Goal: Information Seeking & Learning: Check status

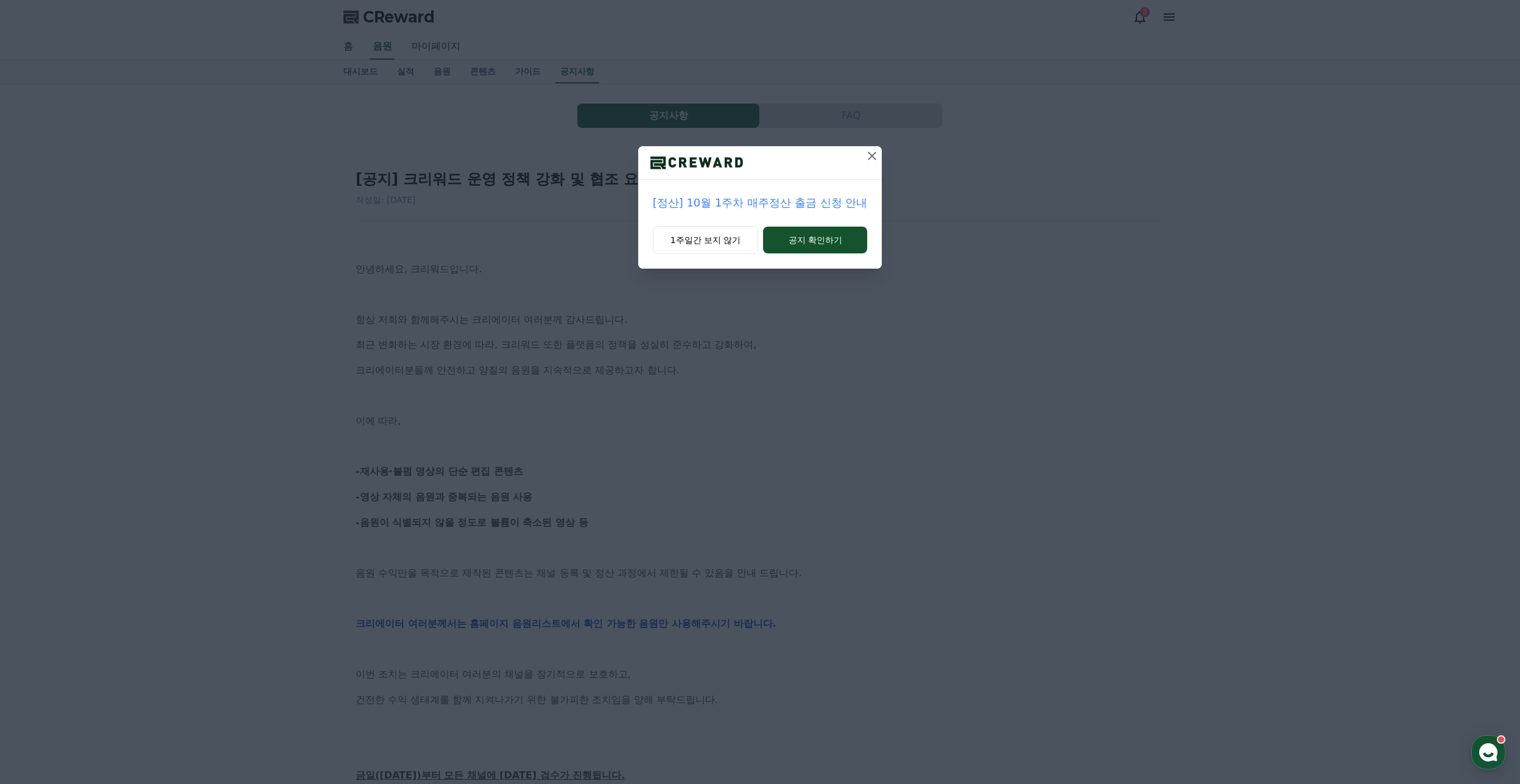
click at [818, 208] on p "[정산] 10월 1주차 매주정산 출금 신청 안내" at bounding box center [761, 203] width 215 height 17
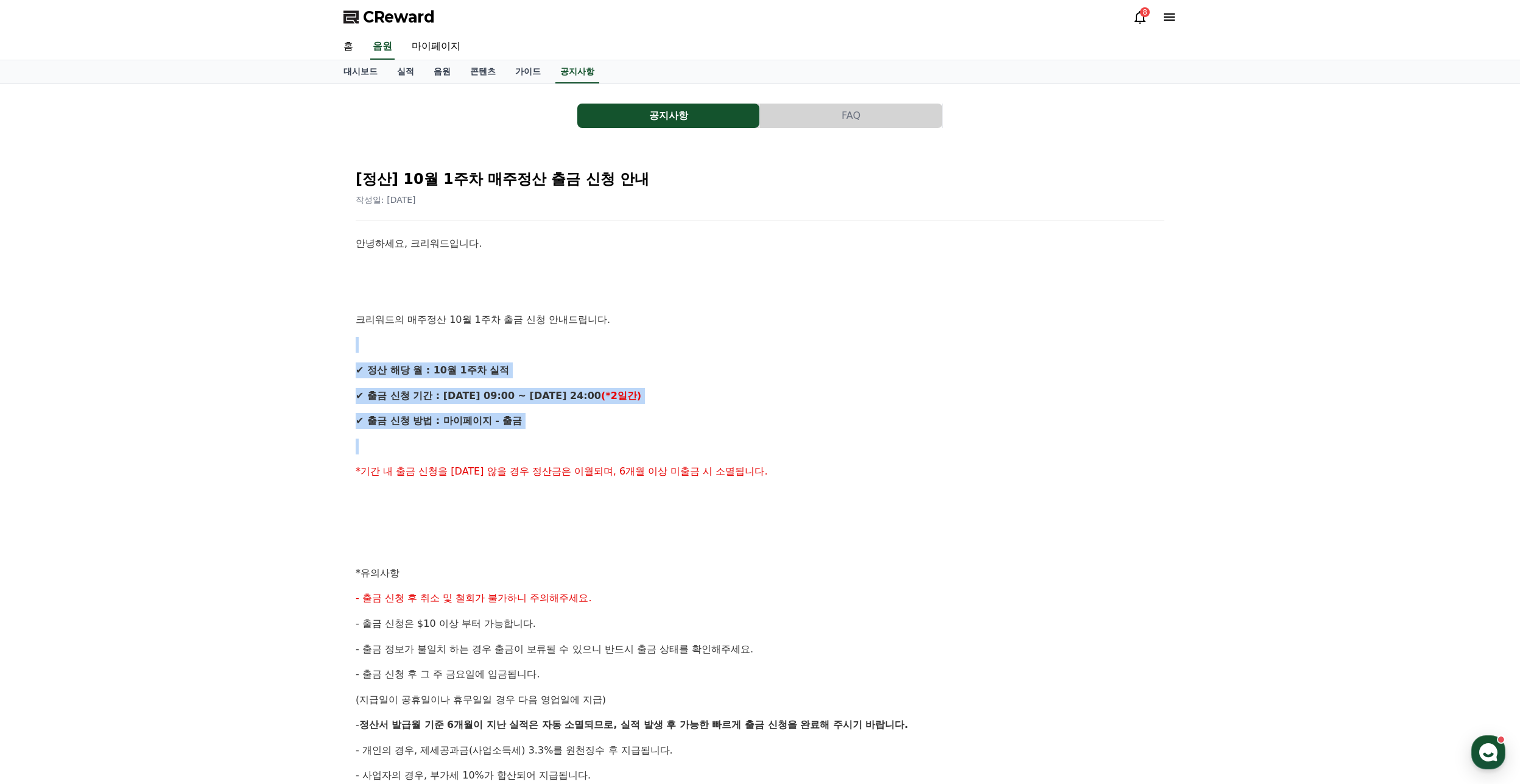
drag, startPoint x: 384, startPoint y: 328, endPoint x: 618, endPoint y: 438, distance: 258.6
click at [618, 438] on div "안녕하세요, 크리워드입니다. 크리워드의 매주정산 10월 1주차 출금 신청 안내드립니다. ✔ 정산 해당 월 : 10월 1주차 실적 ✔ 출금 신청…" at bounding box center [760, 585] width 809 height 700
click at [709, 351] on p at bounding box center [760, 344] width 809 height 16
drag, startPoint x: 477, startPoint y: 316, endPoint x: 719, endPoint y: 548, distance: 335.2
click at [719, 548] on div "안녕하세요, 크리워드입니다. 크리워드의 매주정산 10월 1주차 출금 신청 안내드립니다. ✔ 정산 해당 월 : 10월 1주차 실적 ✔ 출금 신청…" at bounding box center [760, 585] width 809 height 700
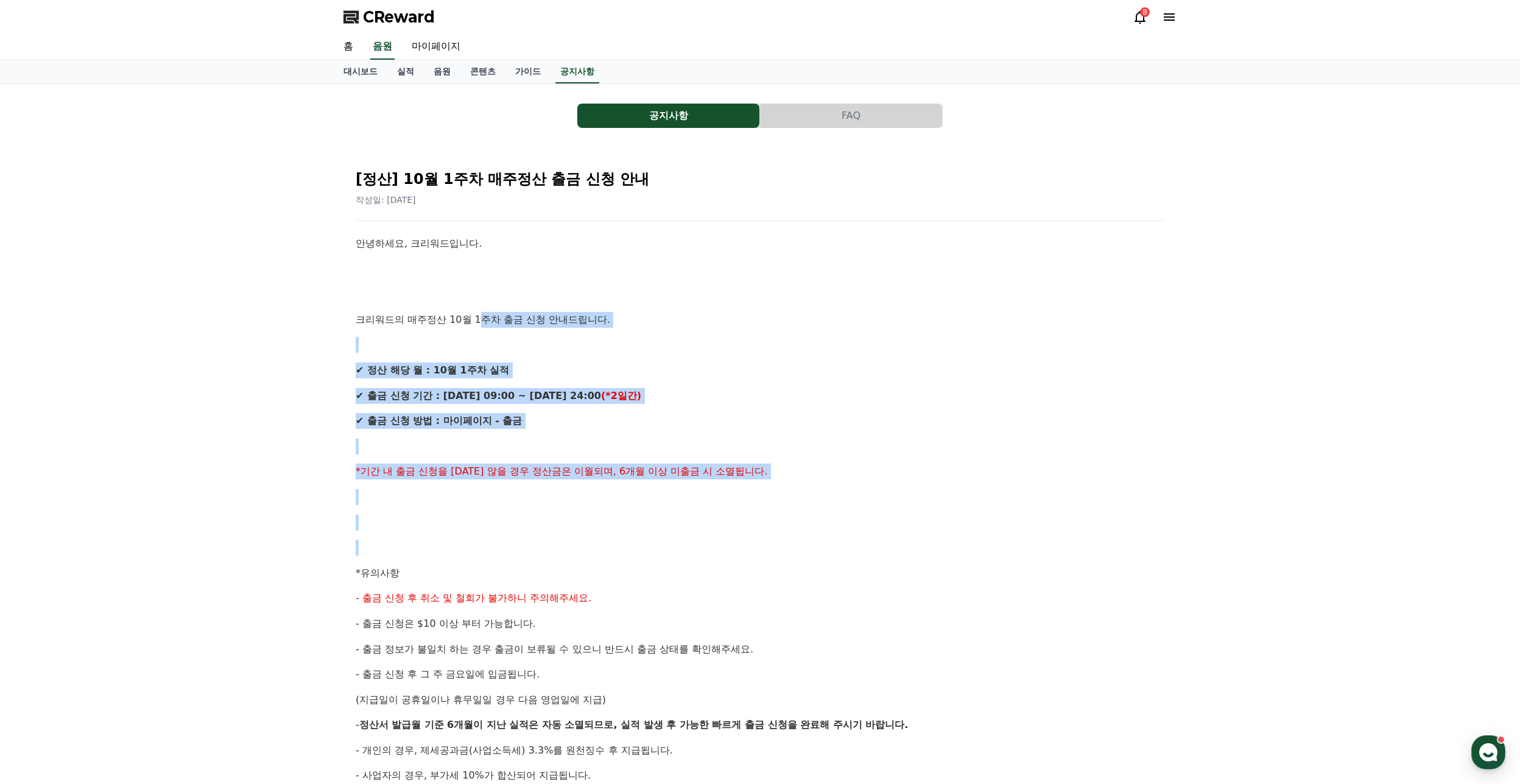
click at [719, 548] on p at bounding box center [760, 547] width 809 height 16
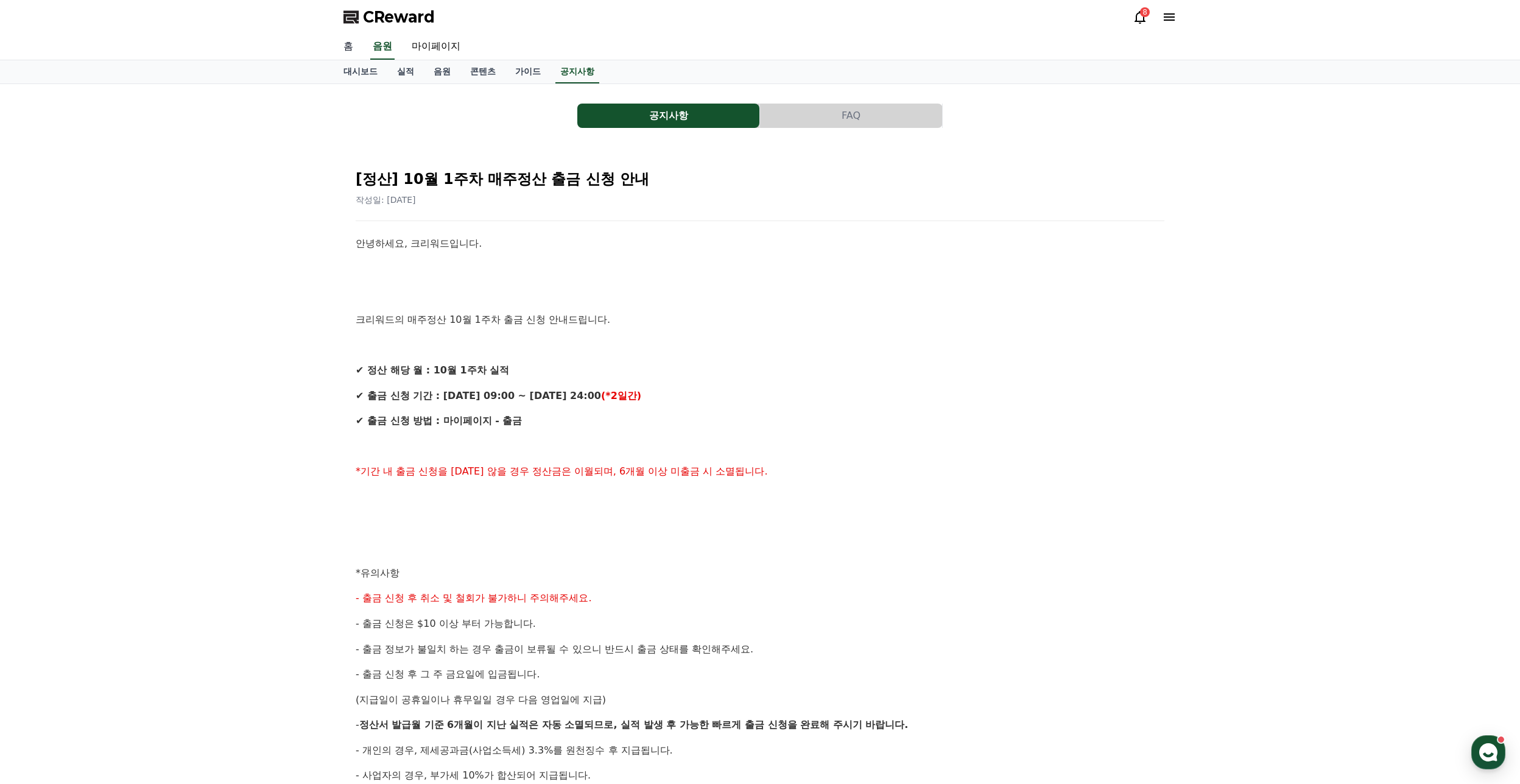
click at [349, 50] on link "홈" at bounding box center [348, 47] width 29 height 25
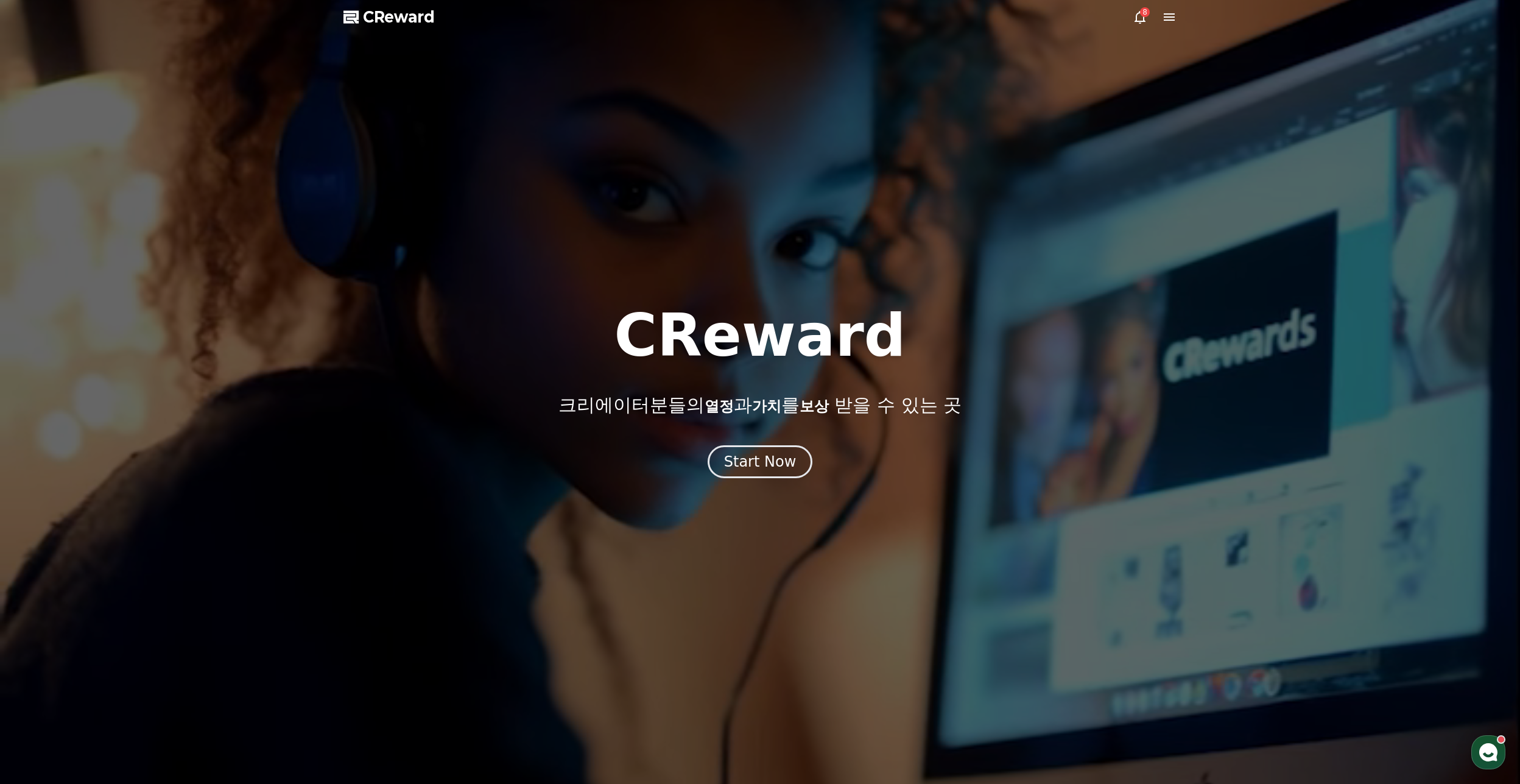
click at [413, 8] on span "CReward" at bounding box center [398, 17] width 72 height 20
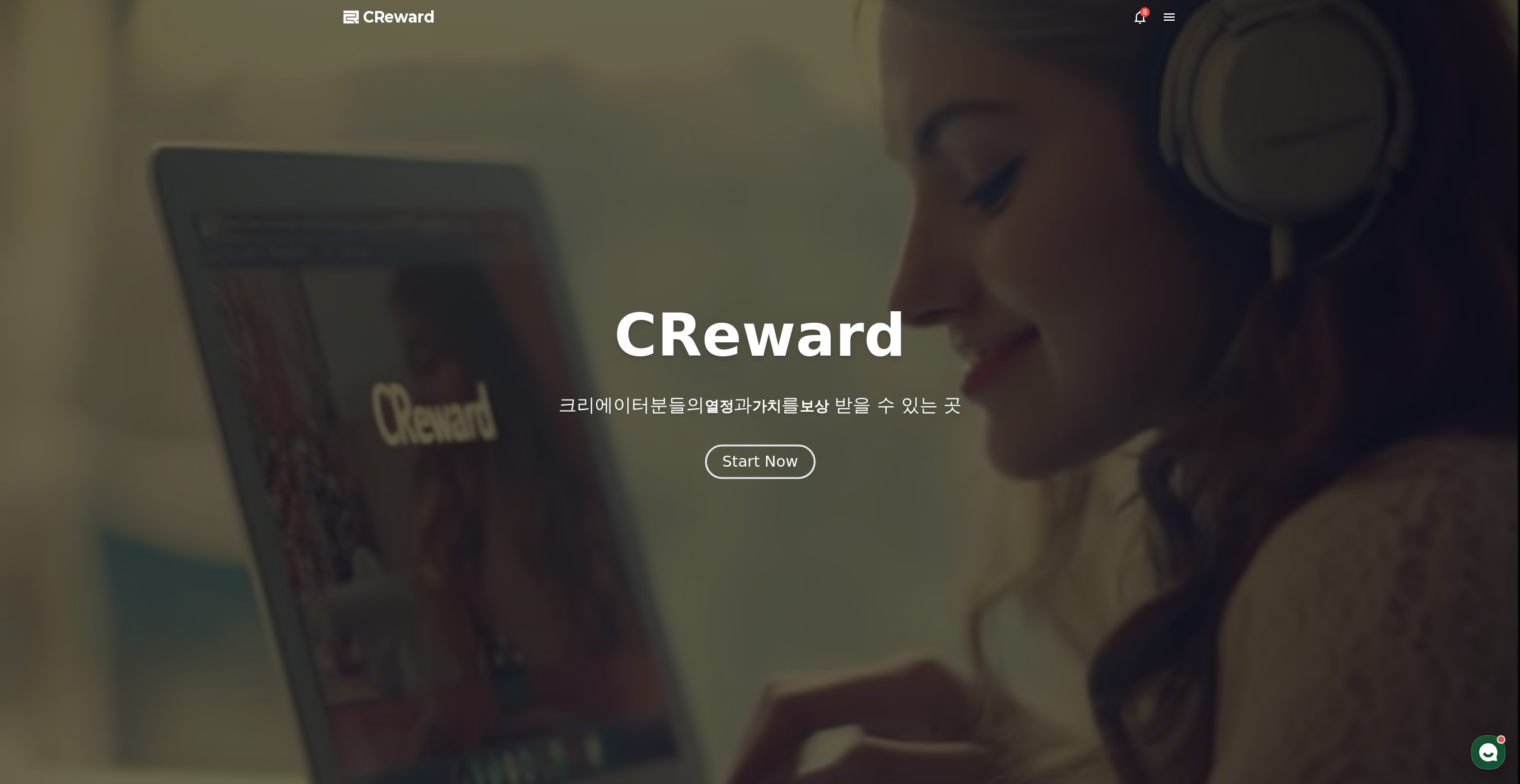
click at [773, 463] on div "Start Now" at bounding box center [760, 461] width 76 height 21
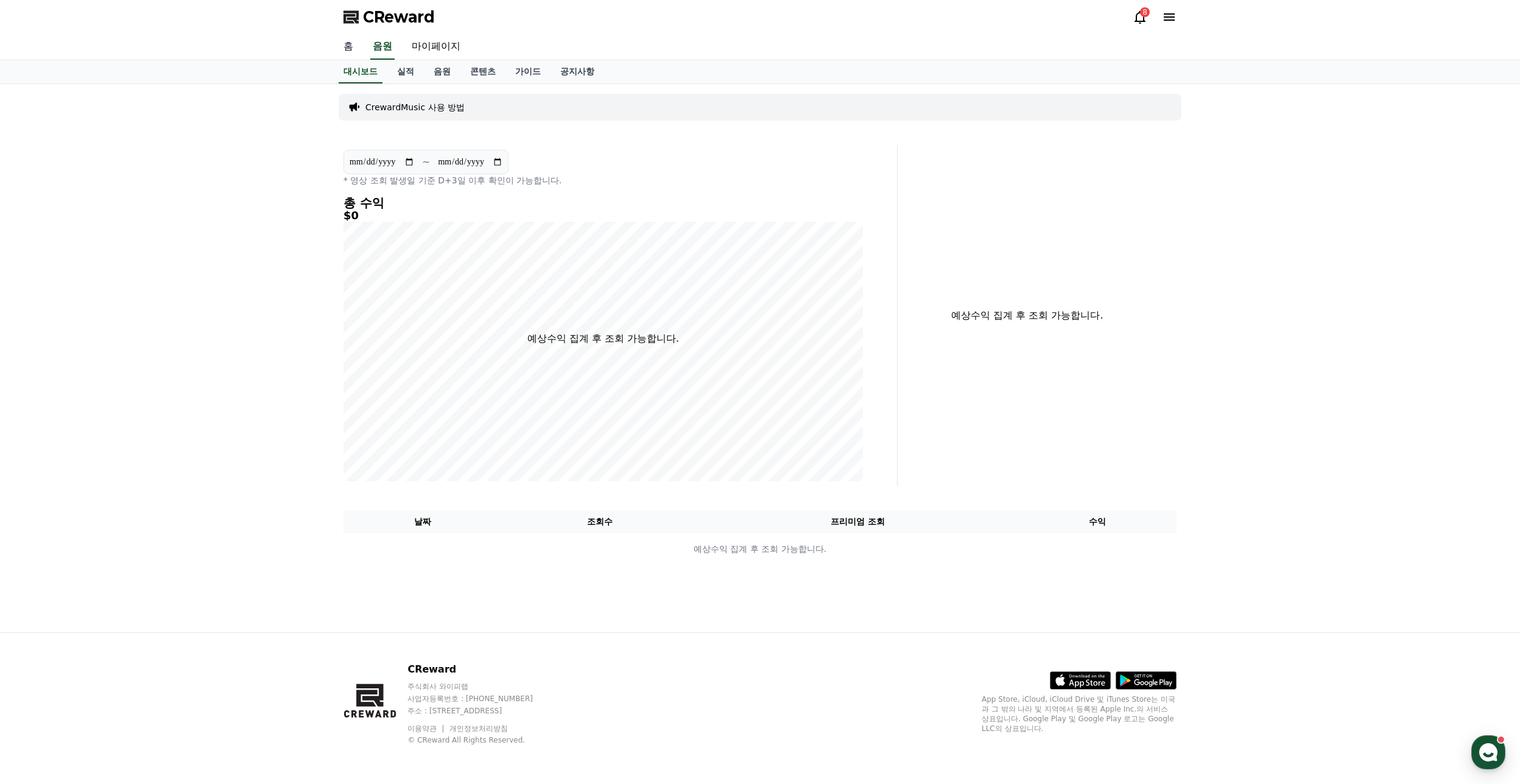
click at [351, 48] on link "홈" at bounding box center [348, 47] width 29 height 25
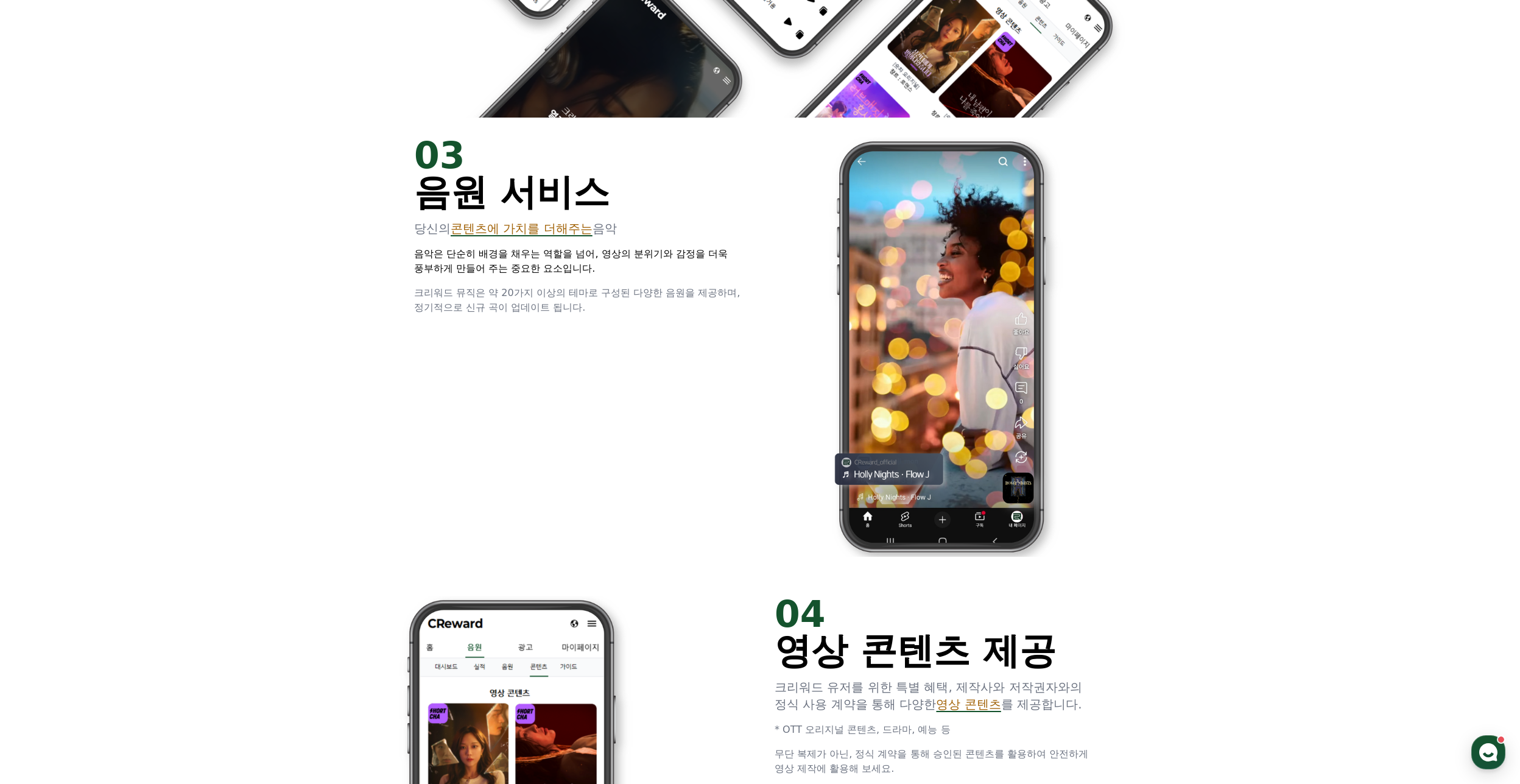
click at [1286, 304] on div "01 What is CReward Music? 음원 수익화 서비스, 크리워드 뮤직 유튜브 쇼츠 영상에 어울리는 배경음악을 삽입하고 음원 수익을…" at bounding box center [760, 287] width 1520 height 3148
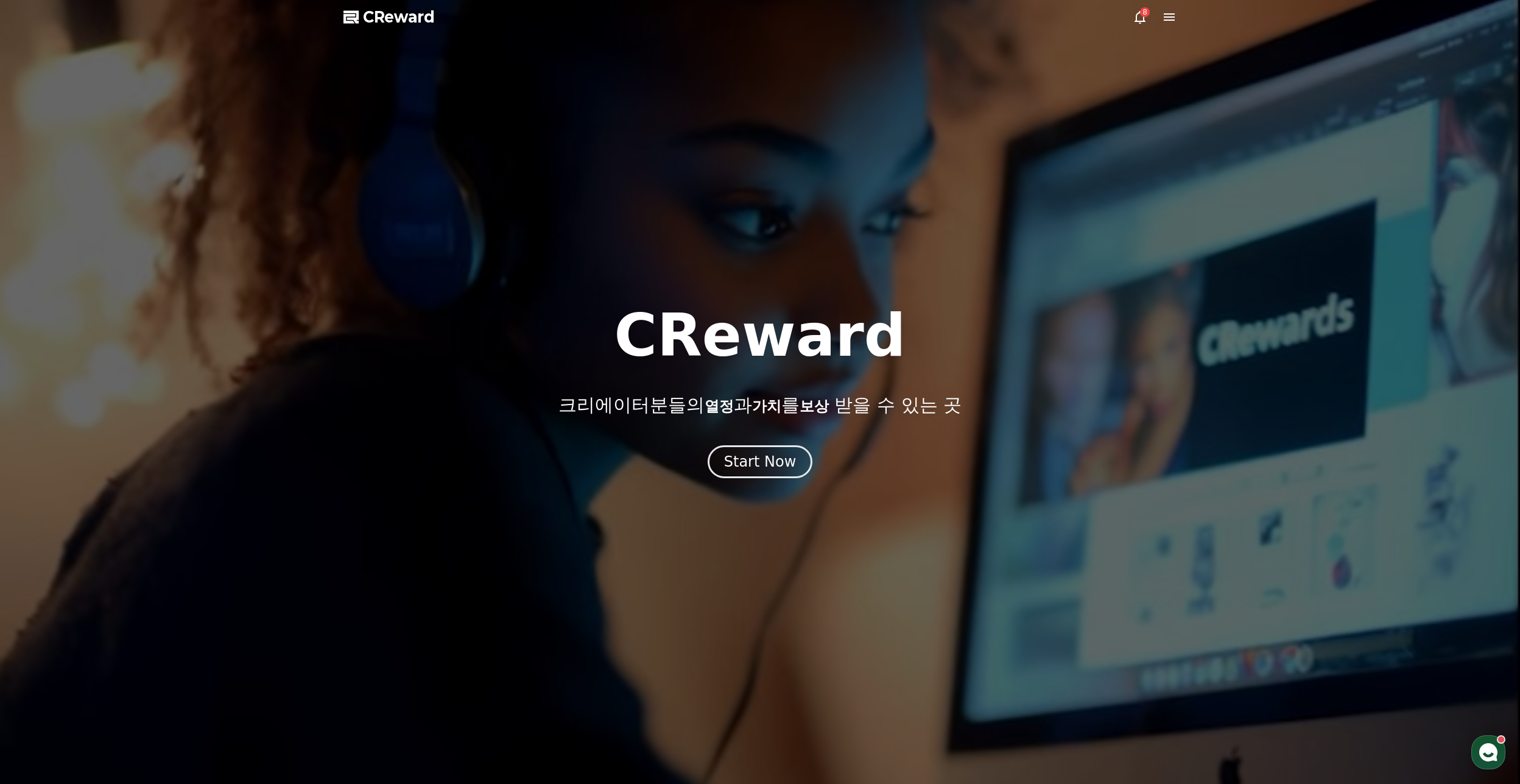
click at [1491, 758] on use "button" at bounding box center [1488, 752] width 18 height 18
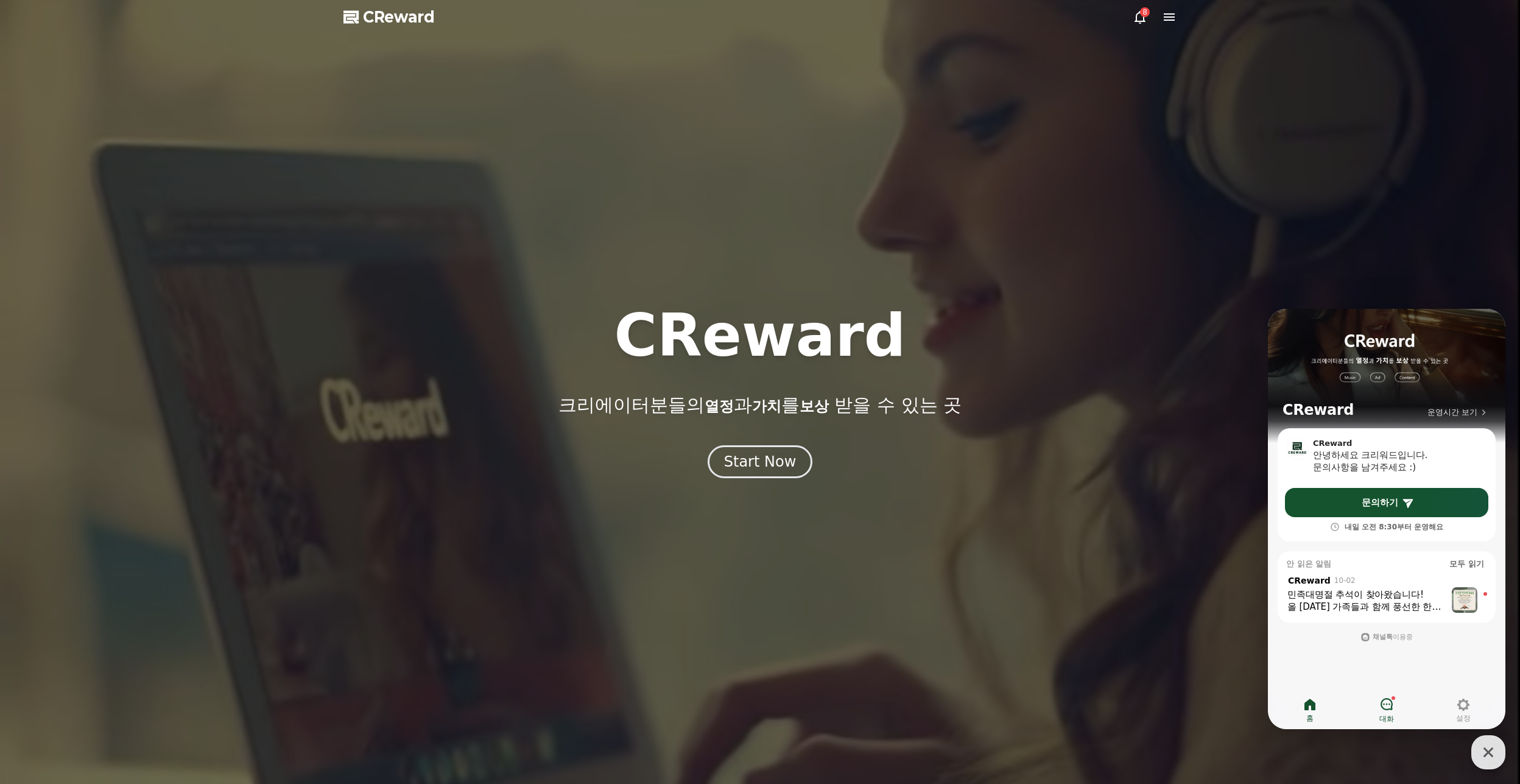
click at [1395, 713] on link "대화" at bounding box center [1387, 710] width 77 height 30
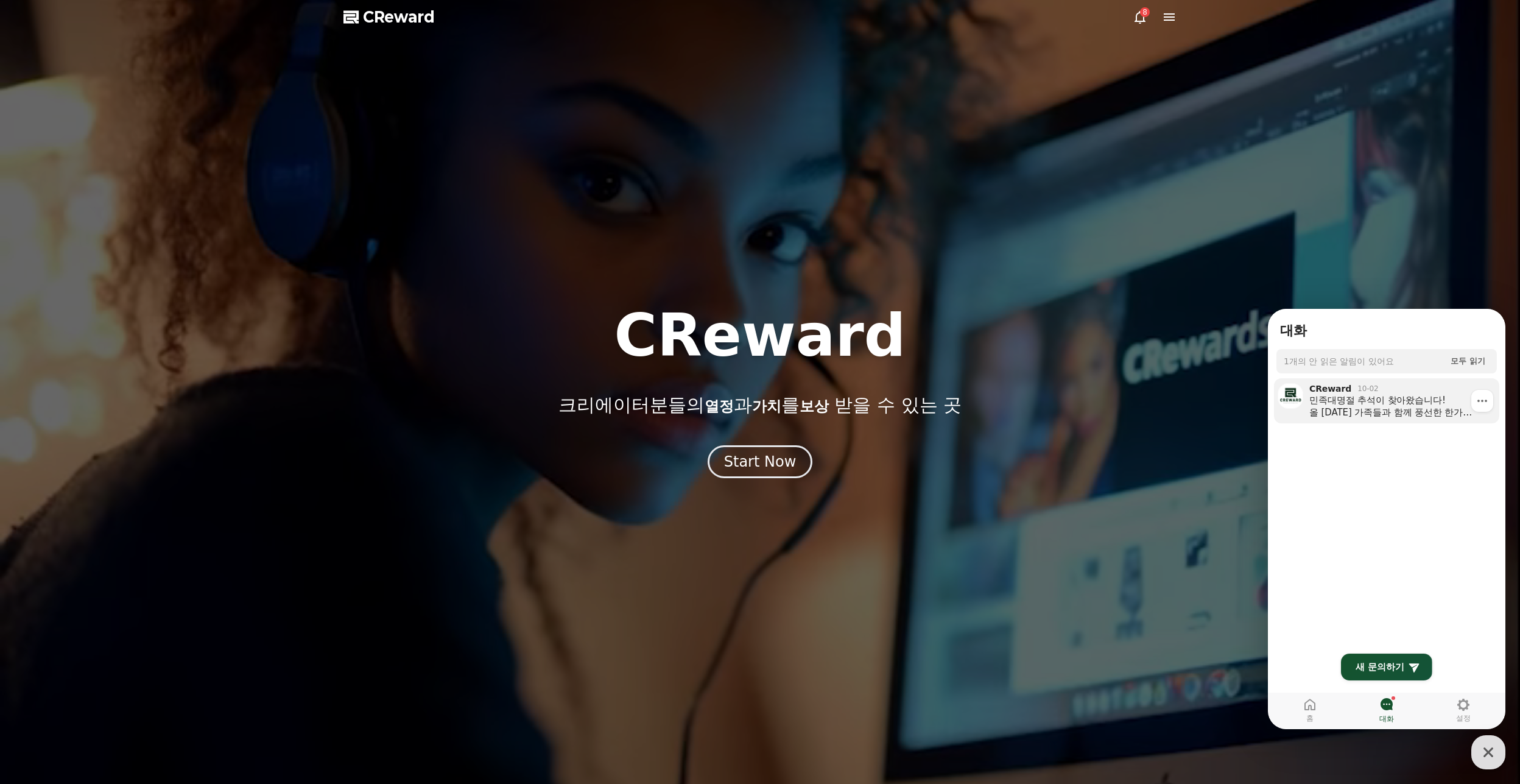
click at [1380, 416] on div "민족대명절 추석이 찾아왔습니다! 올 [DATE] 가족들과 함께 풍선한 한가위 보내시길 바라며 늘 좋은 일들만 가득하시길 기원합니다! 크리워드 …" at bounding box center [1394, 406] width 169 height 24
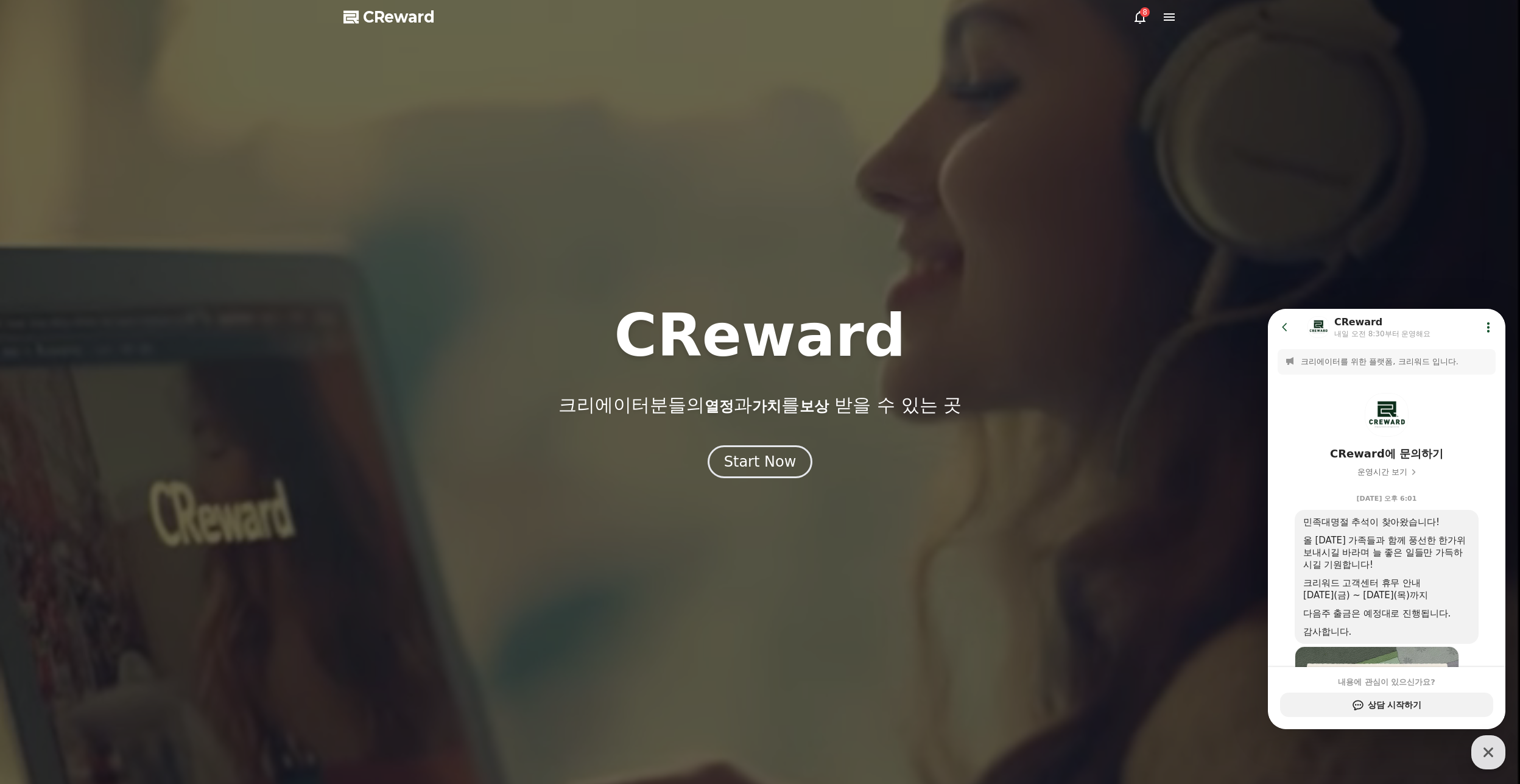
click at [1163, 448] on div "Start Now" at bounding box center [760, 462] width 1520 height 33
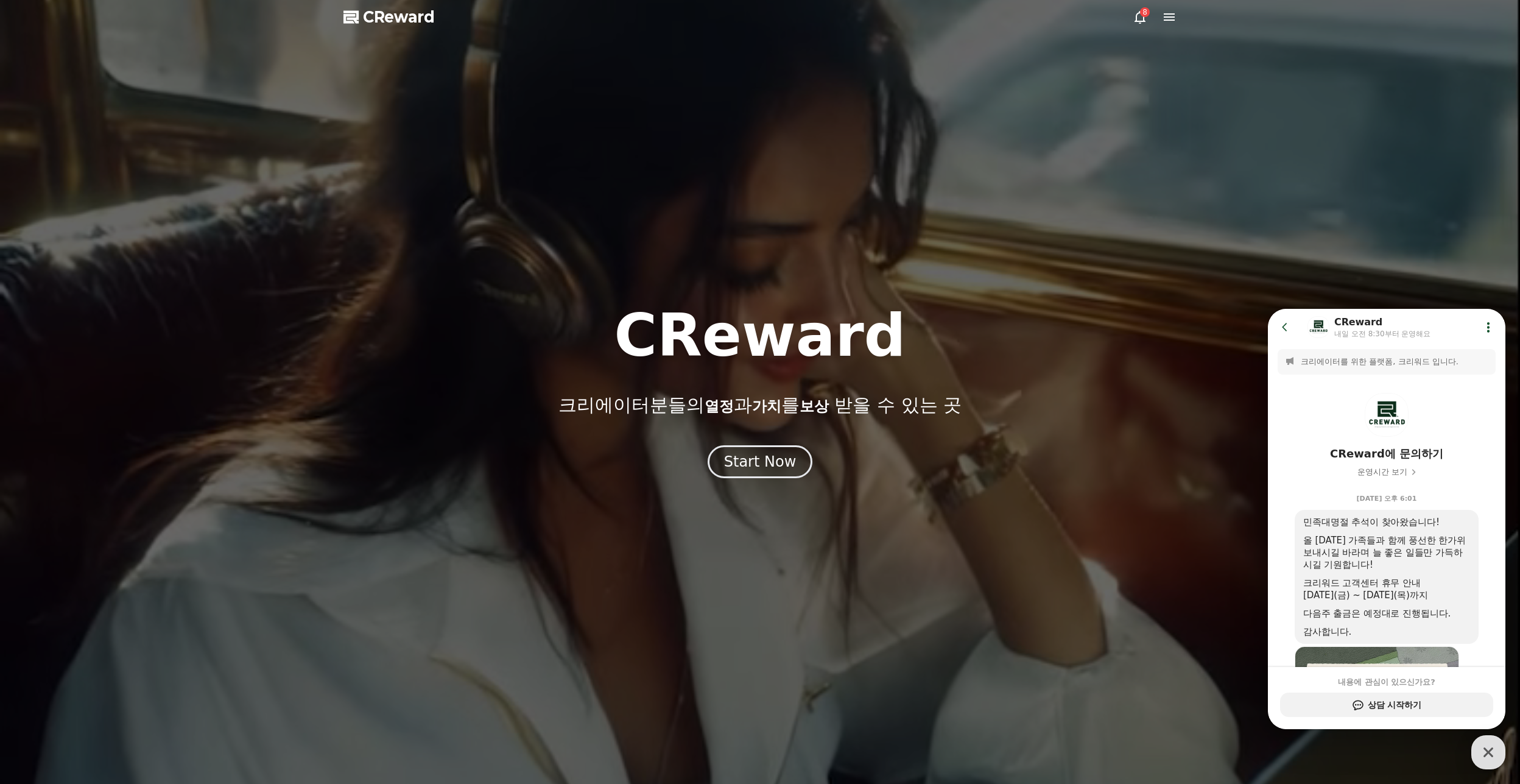
click at [1163, 18] on icon at bounding box center [1169, 17] width 15 height 15
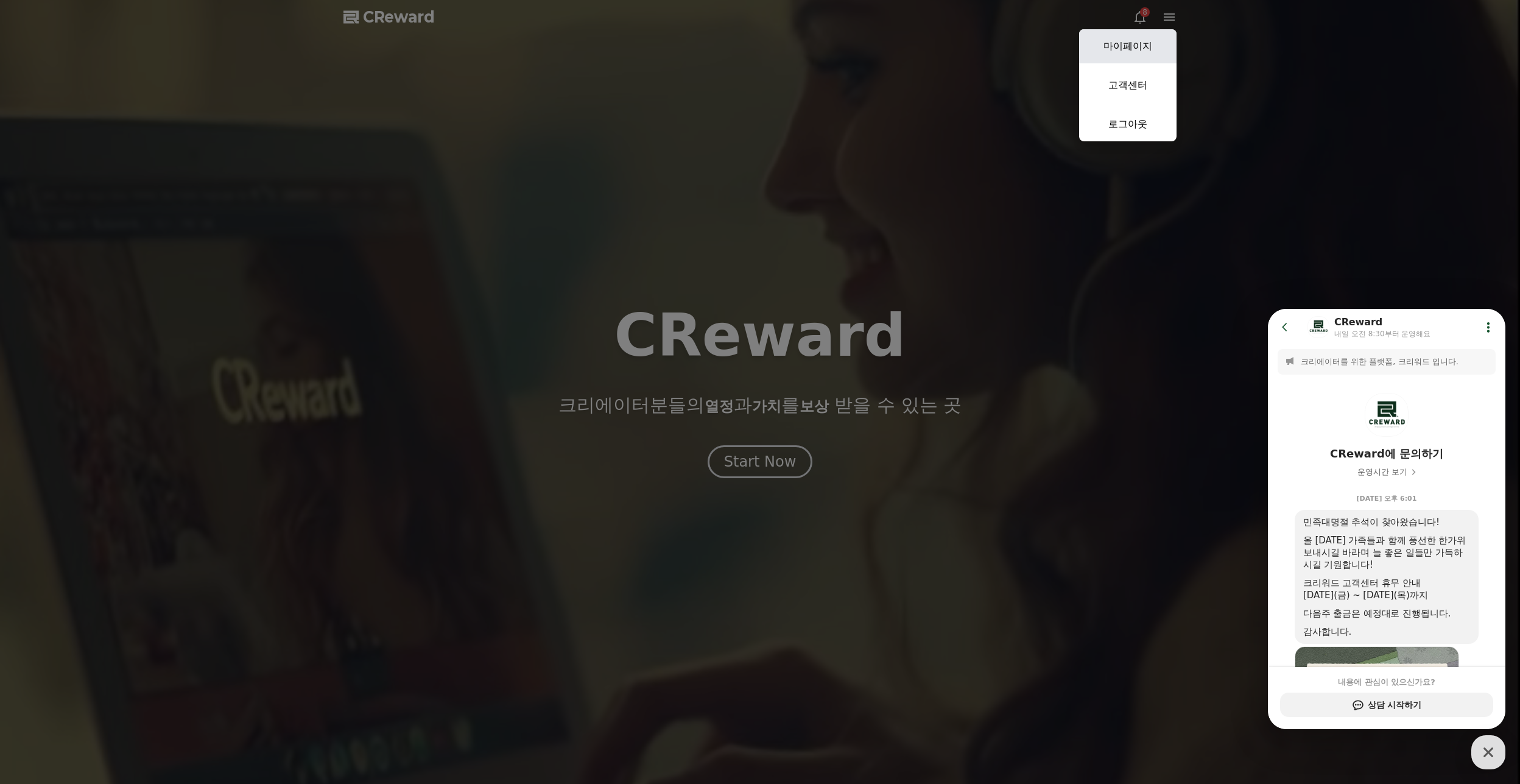
click at [1151, 48] on link "마이페이지" at bounding box center [1128, 46] width 97 height 34
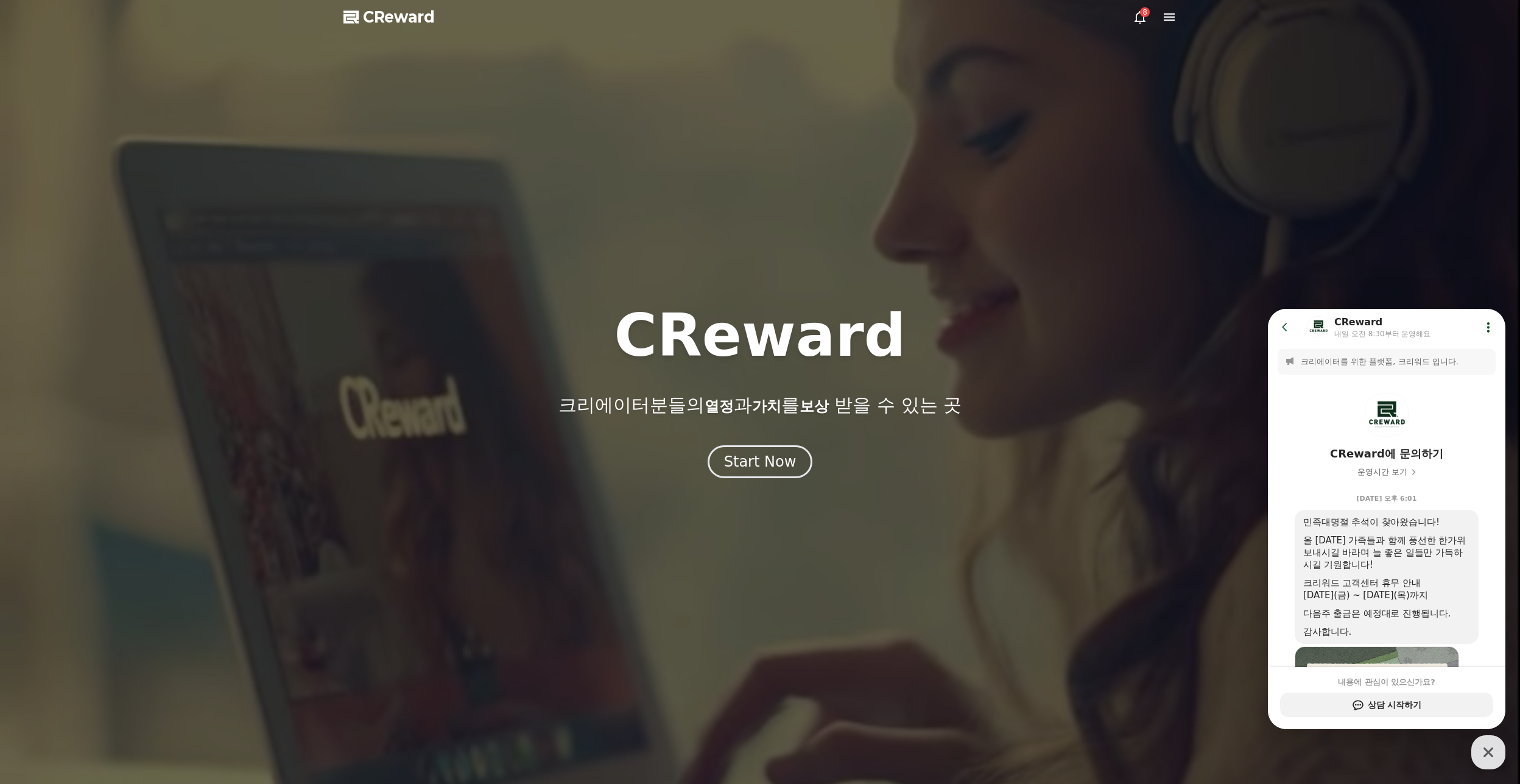
select select "**********"
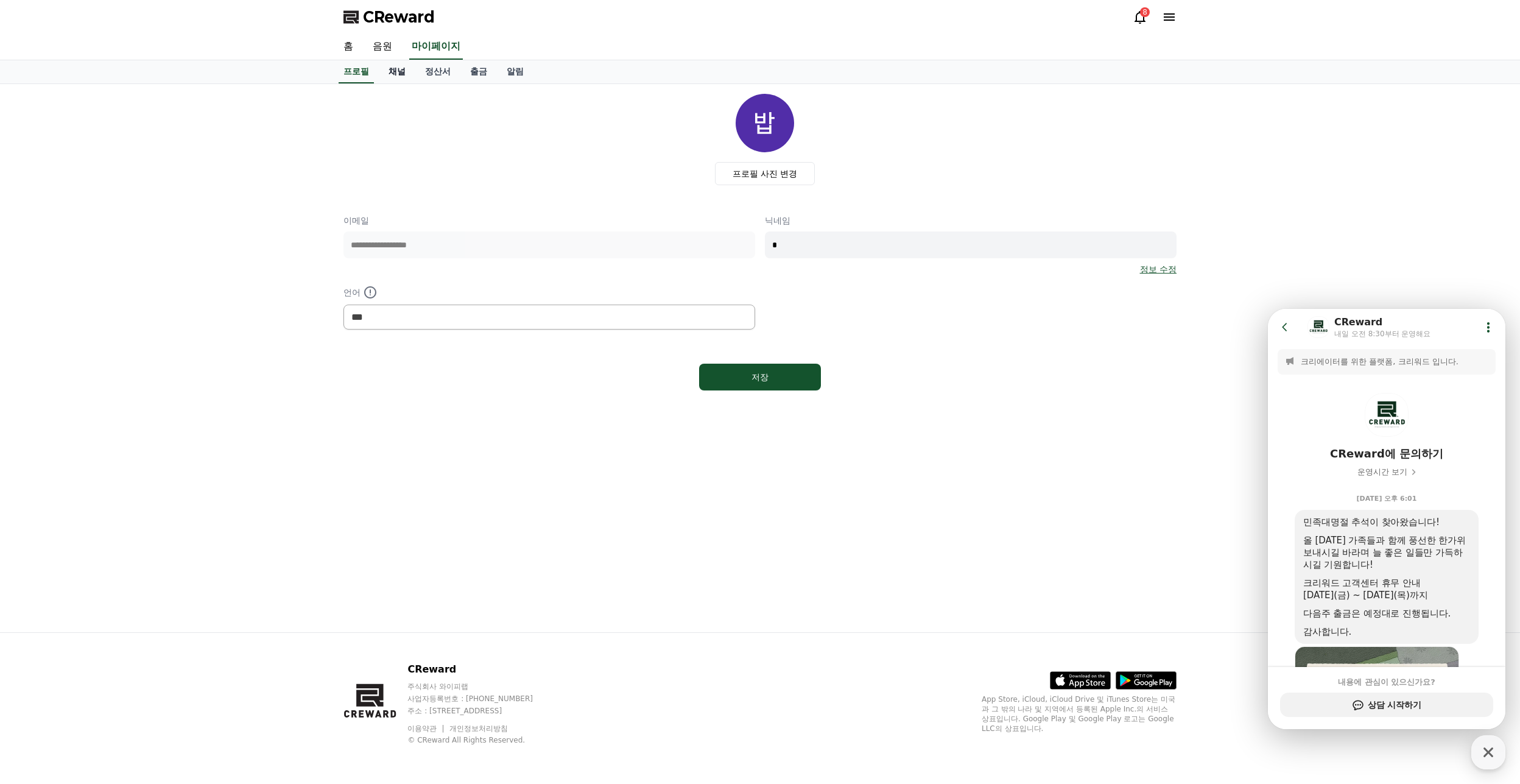
click at [397, 68] on link "채널" at bounding box center [397, 72] width 37 height 23
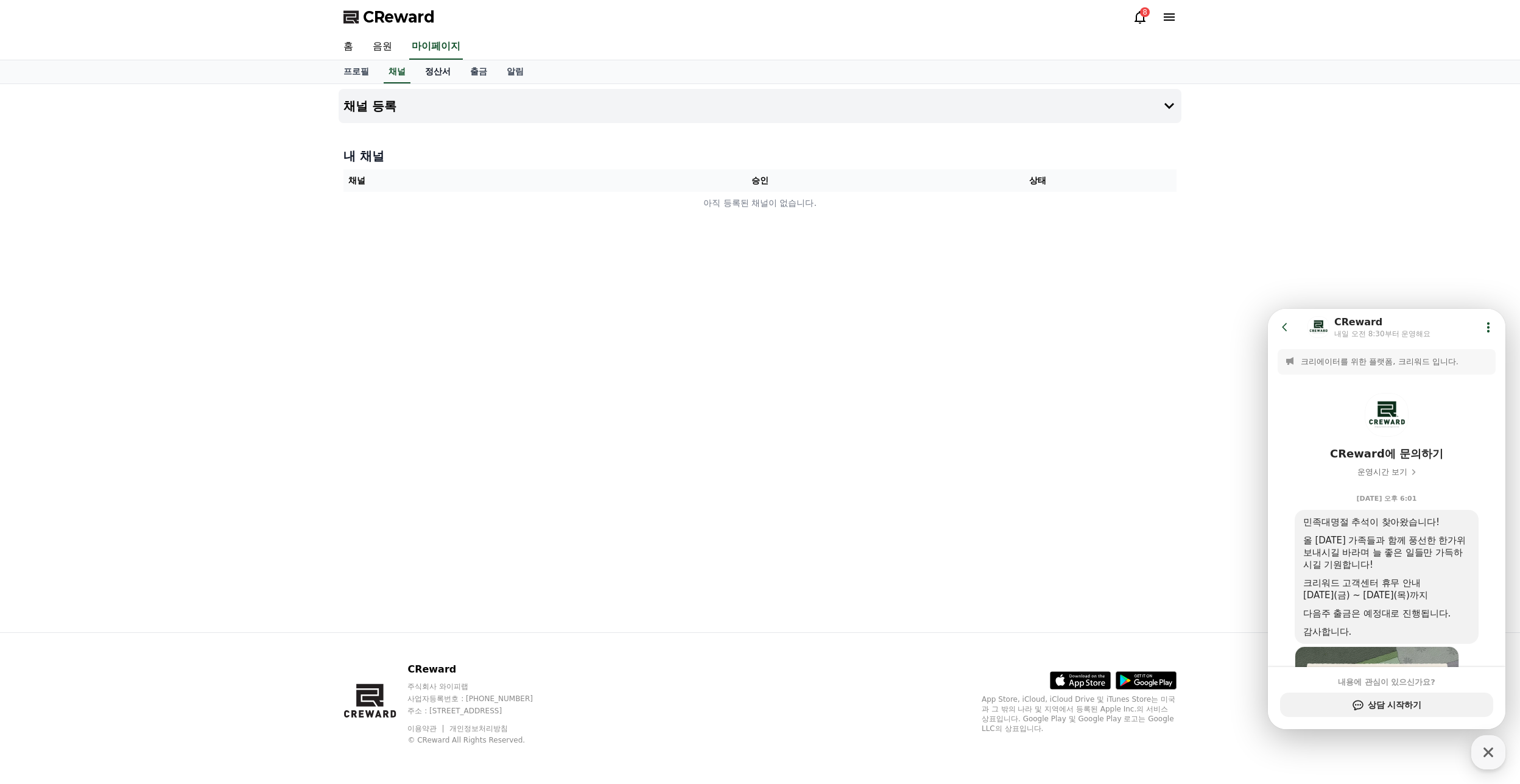
click at [426, 70] on link "정산서" at bounding box center [438, 72] width 45 height 23
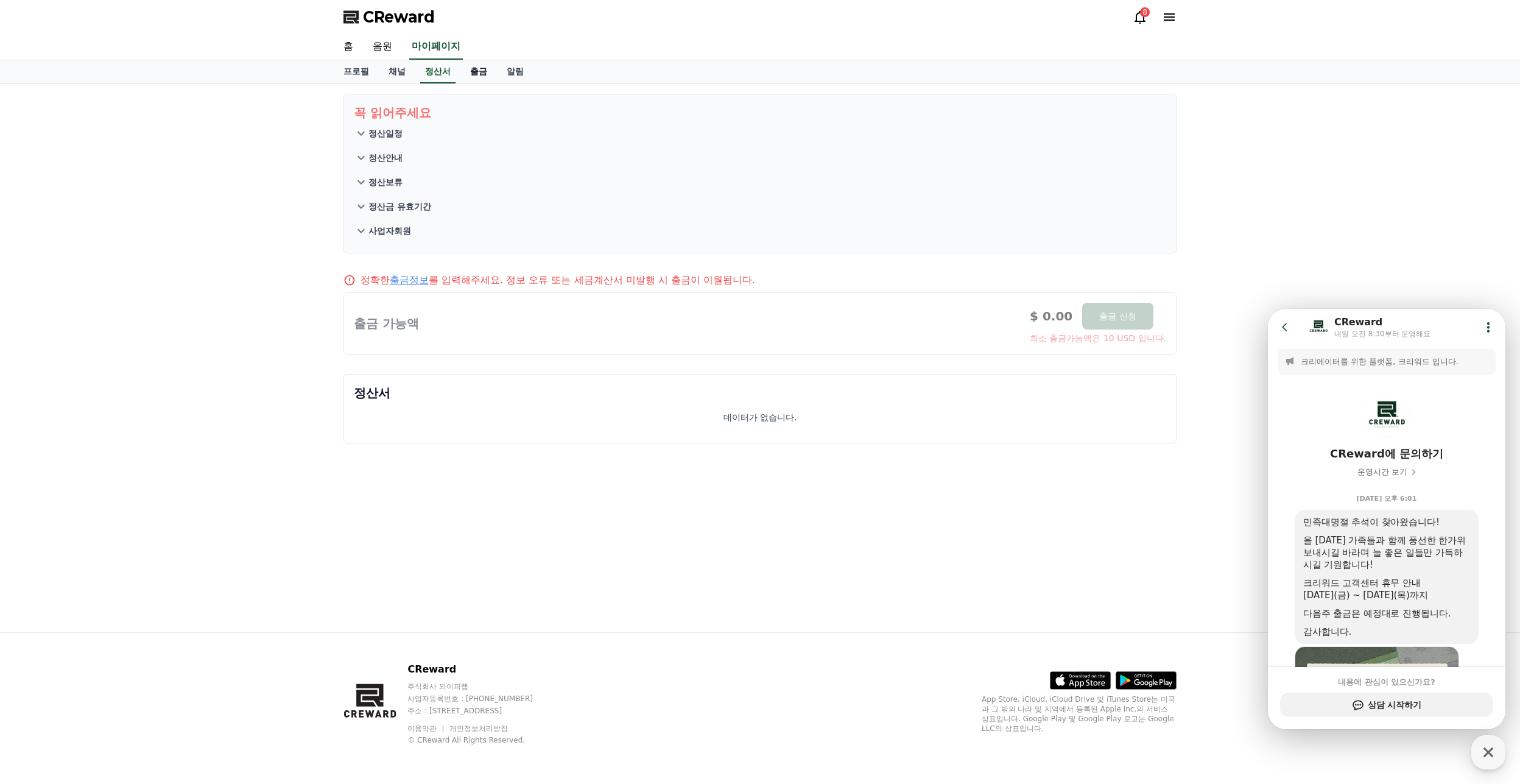
click at [474, 70] on link "출금" at bounding box center [479, 72] width 37 height 23
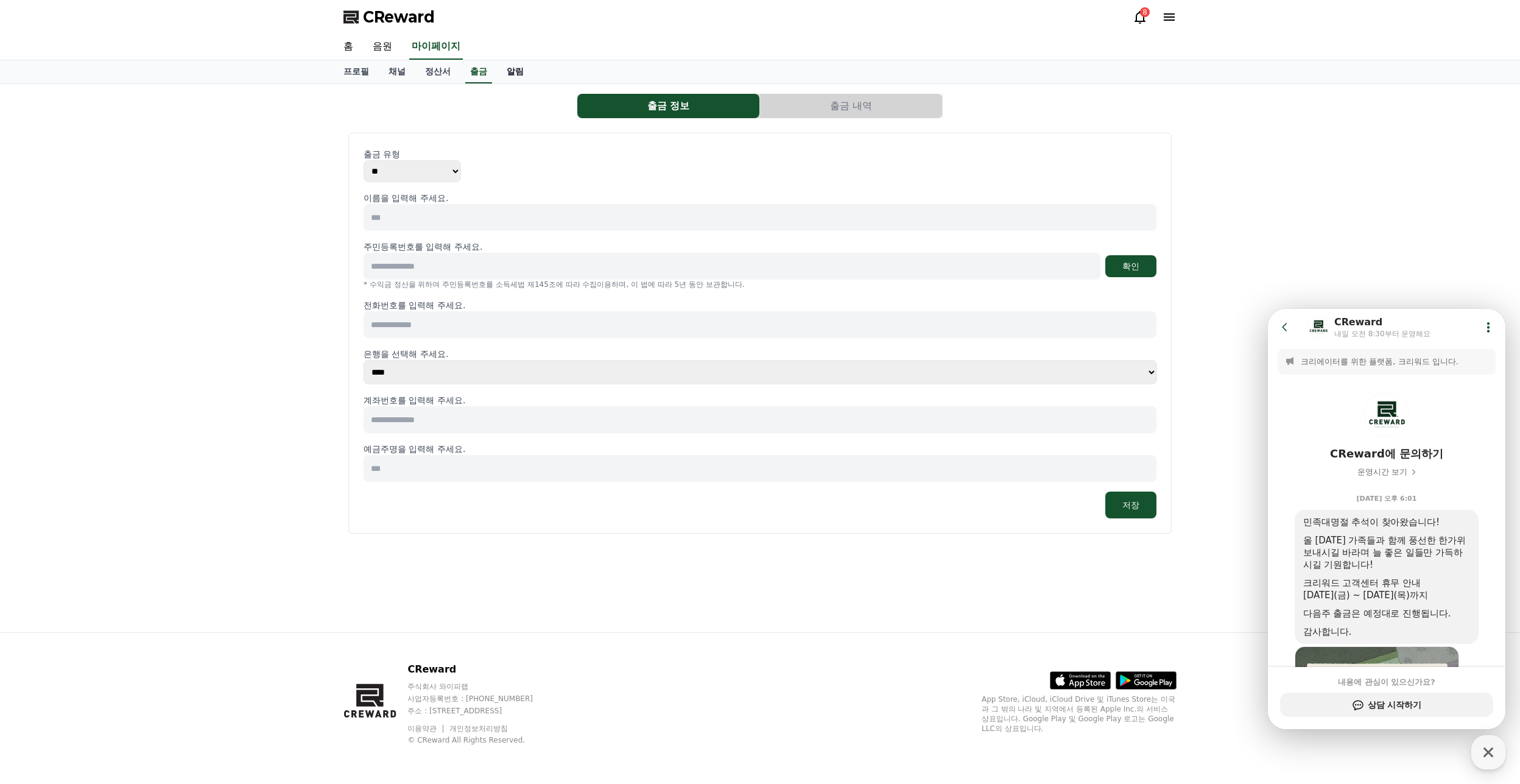
click at [511, 72] on link "알림" at bounding box center [515, 72] width 37 height 23
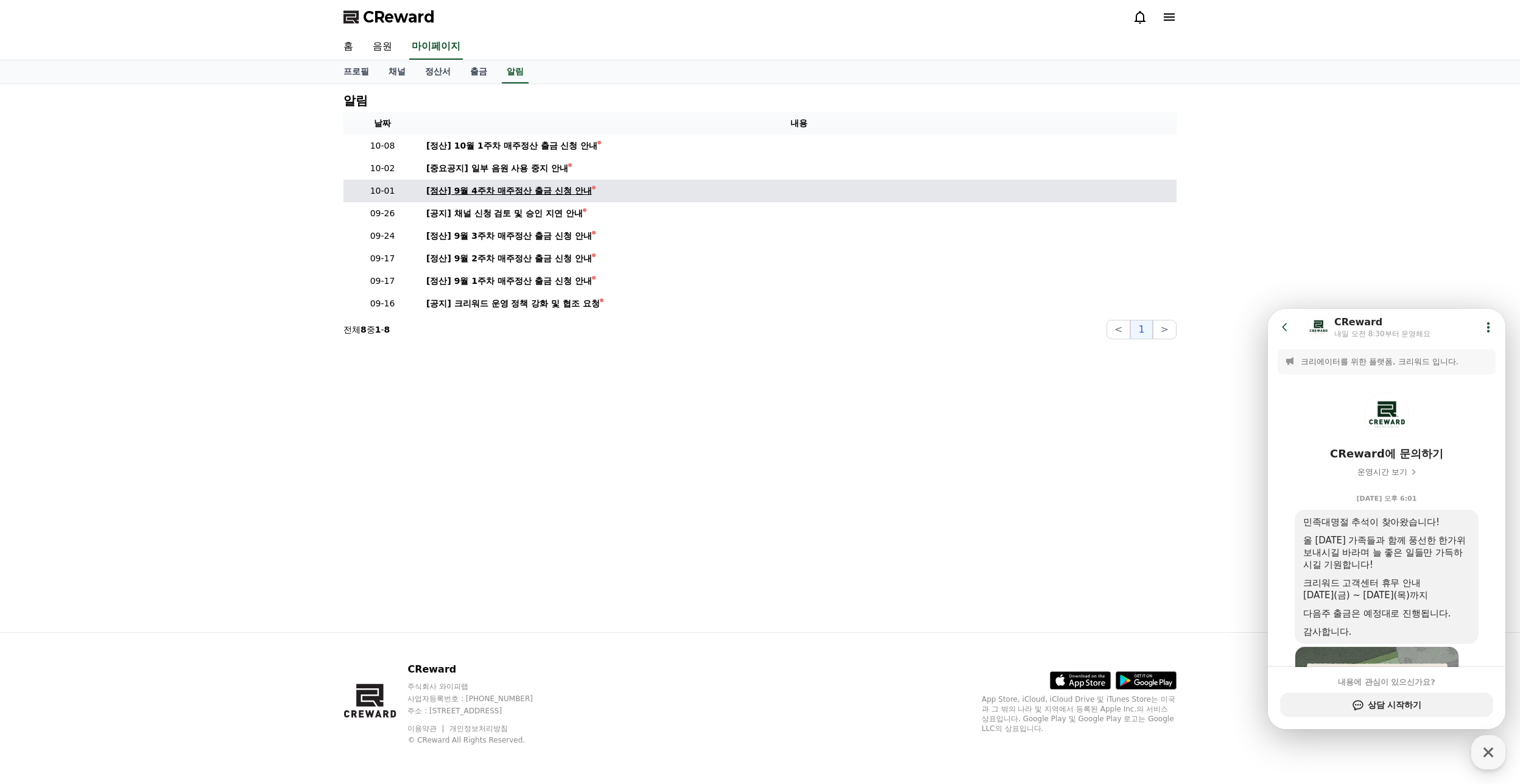
click at [556, 189] on div "[정산] 9월 4주차 매주정산 출금 신청 안내" at bounding box center [509, 191] width 166 height 13
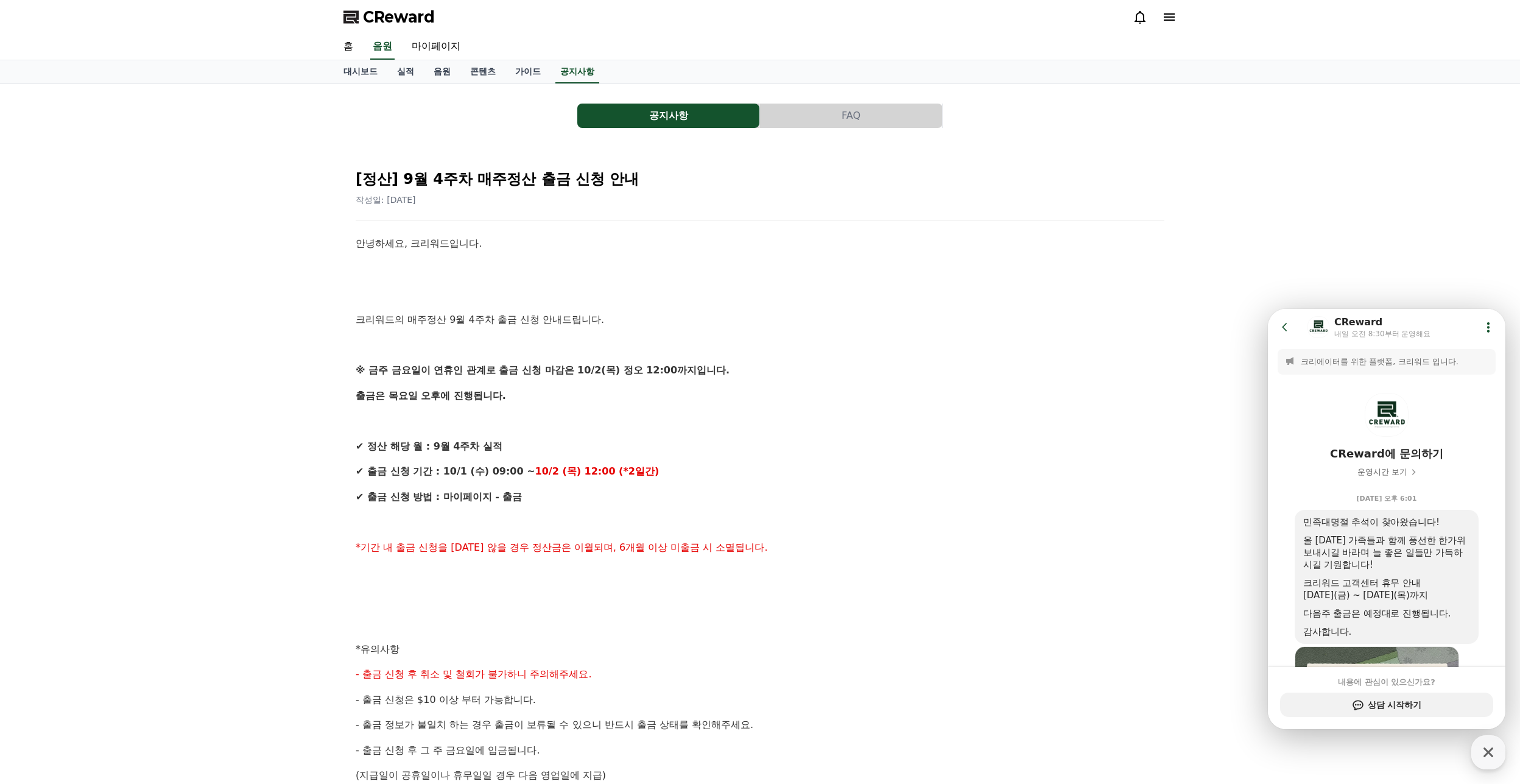
click at [609, 351] on p at bounding box center [760, 344] width 809 height 16
click at [573, 64] on link "공지사항" at bounding box center [577, 72] width 44 height 23
click at [534, 66] on link "가이드" at bounding box center [528, 72] width 45 height 23
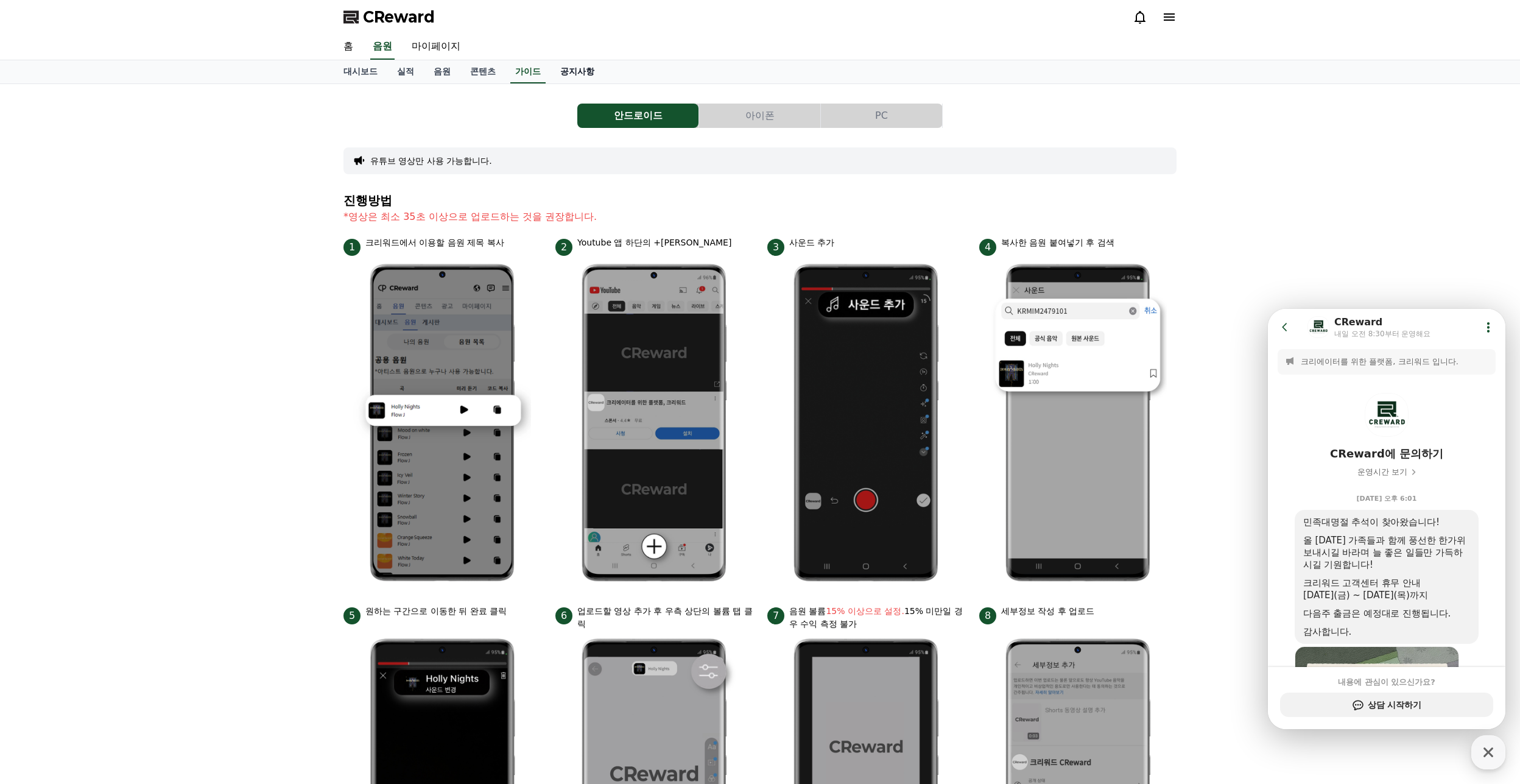
click at [581, 69] on link "공지사항" at bounding box center [578, 72] width 53 height 23
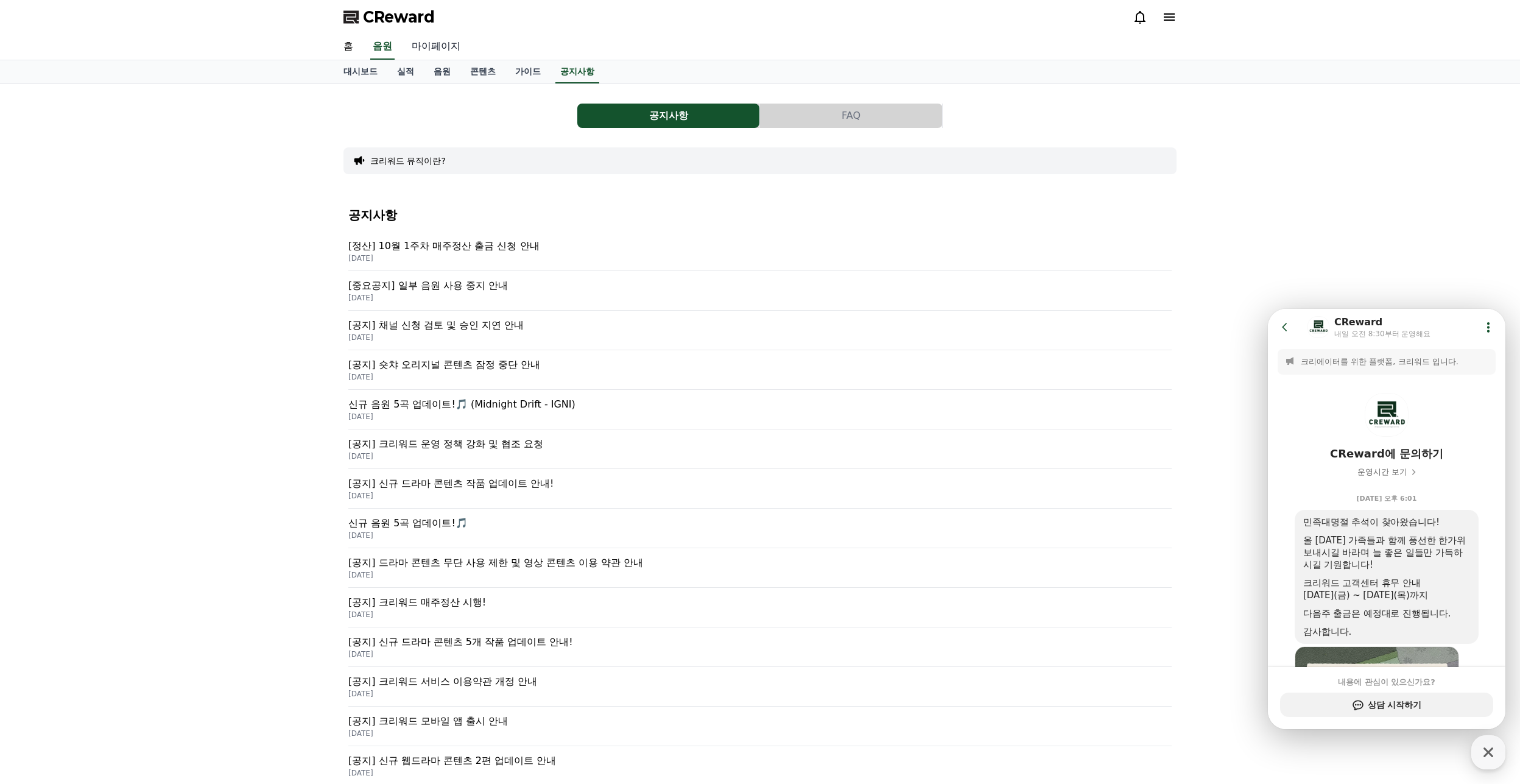
click at [451, 44] on link "마이페이지" at bounding box center [436, 47] width 68 height 25
select select "**********"
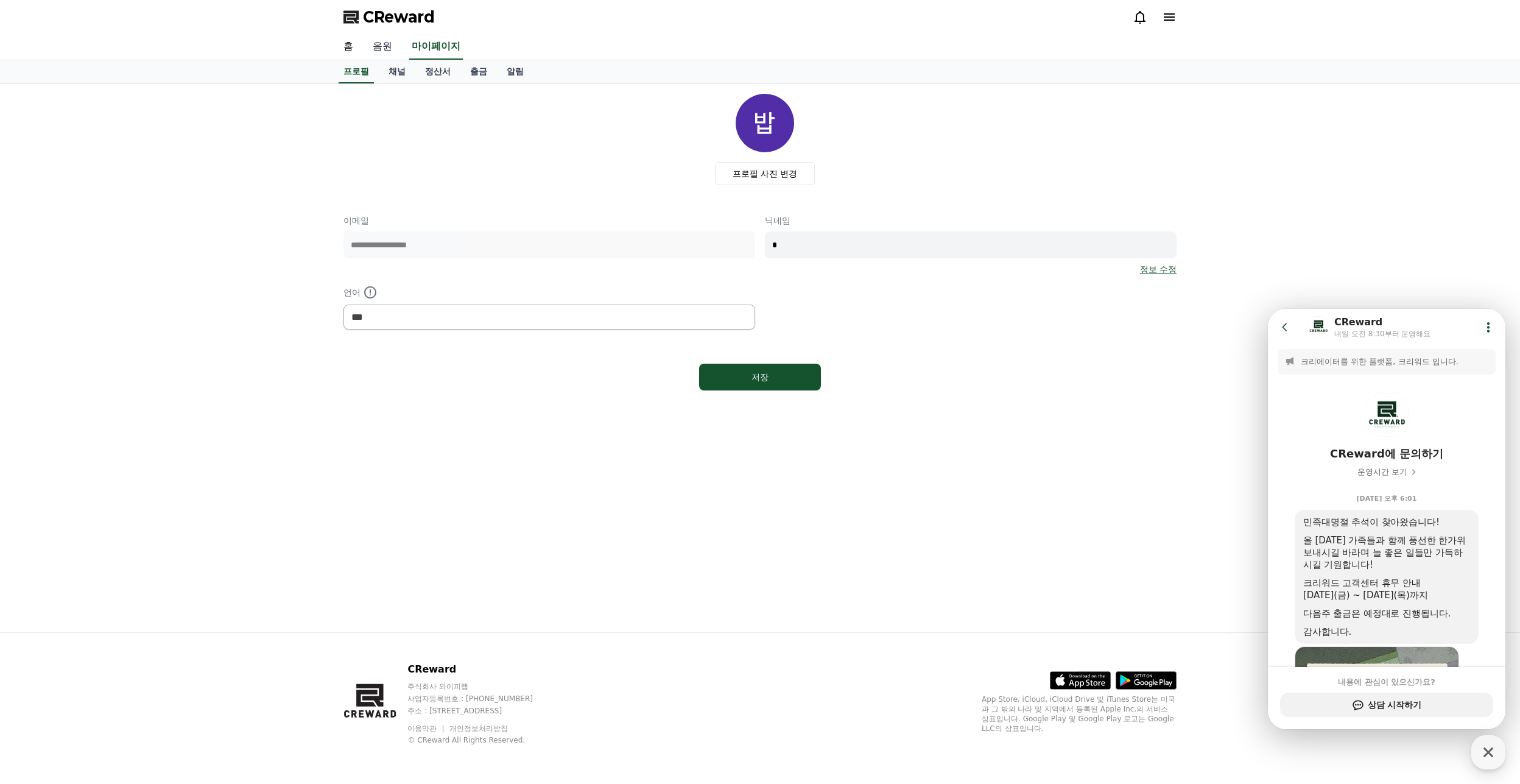
click at [390, 50] on link "음원" at bounding box center [382, 47] width 39 height 25
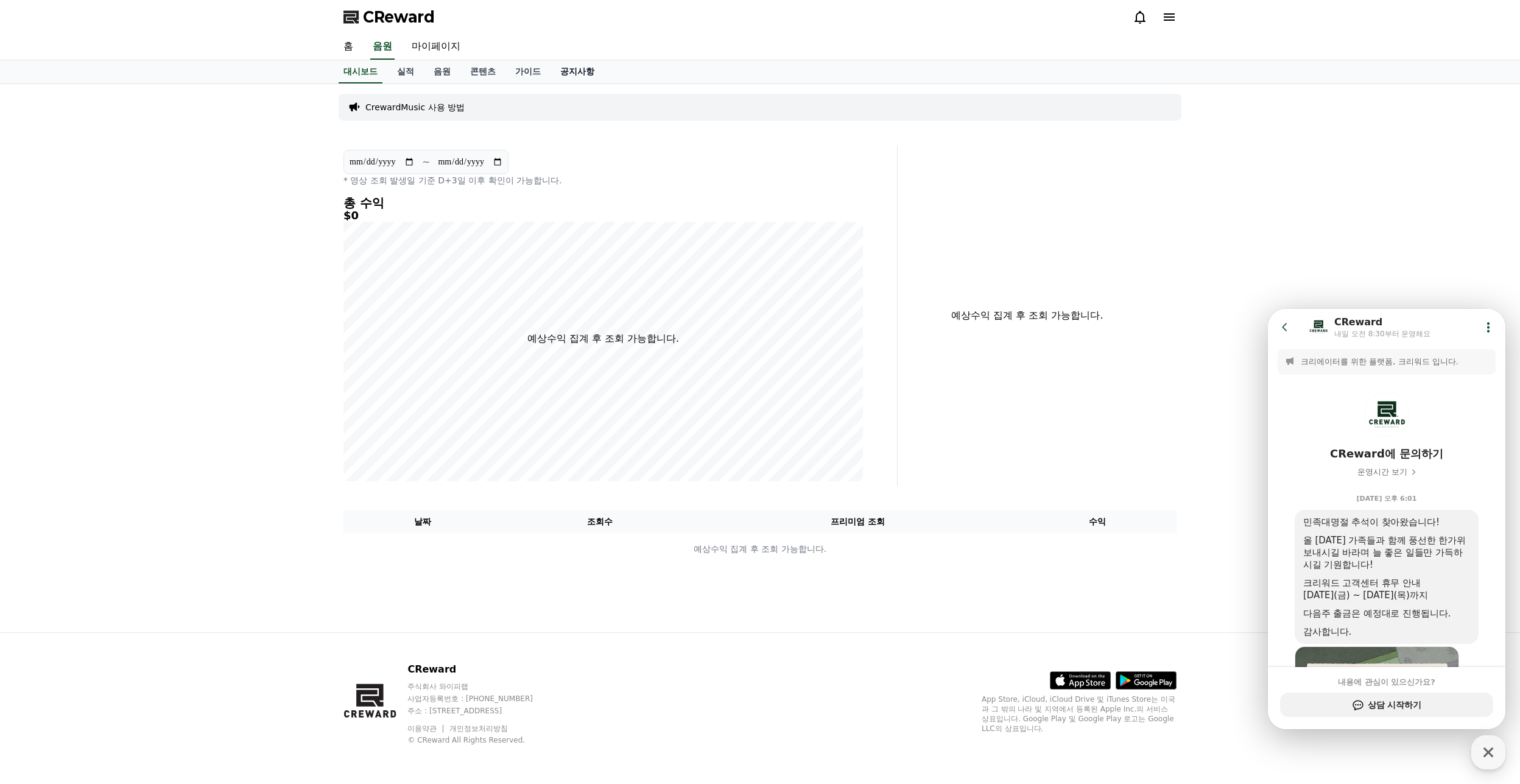
click at [571, 70] on link "공지사항" at bounding box center [578, 72] width 53 height 23
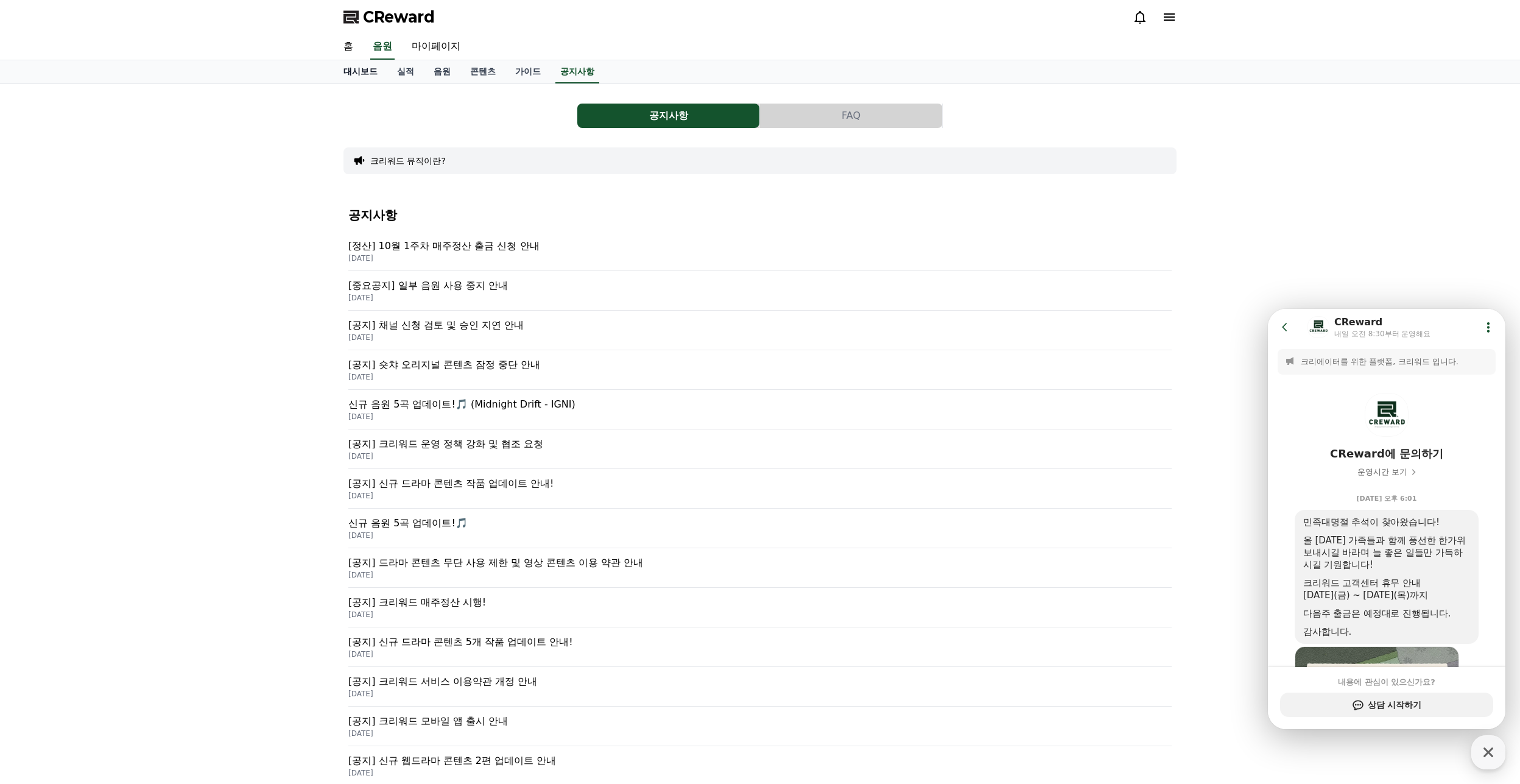
click at [363, 76] on link "대시보드" at bounding box center [360, 72] width 53 height 23
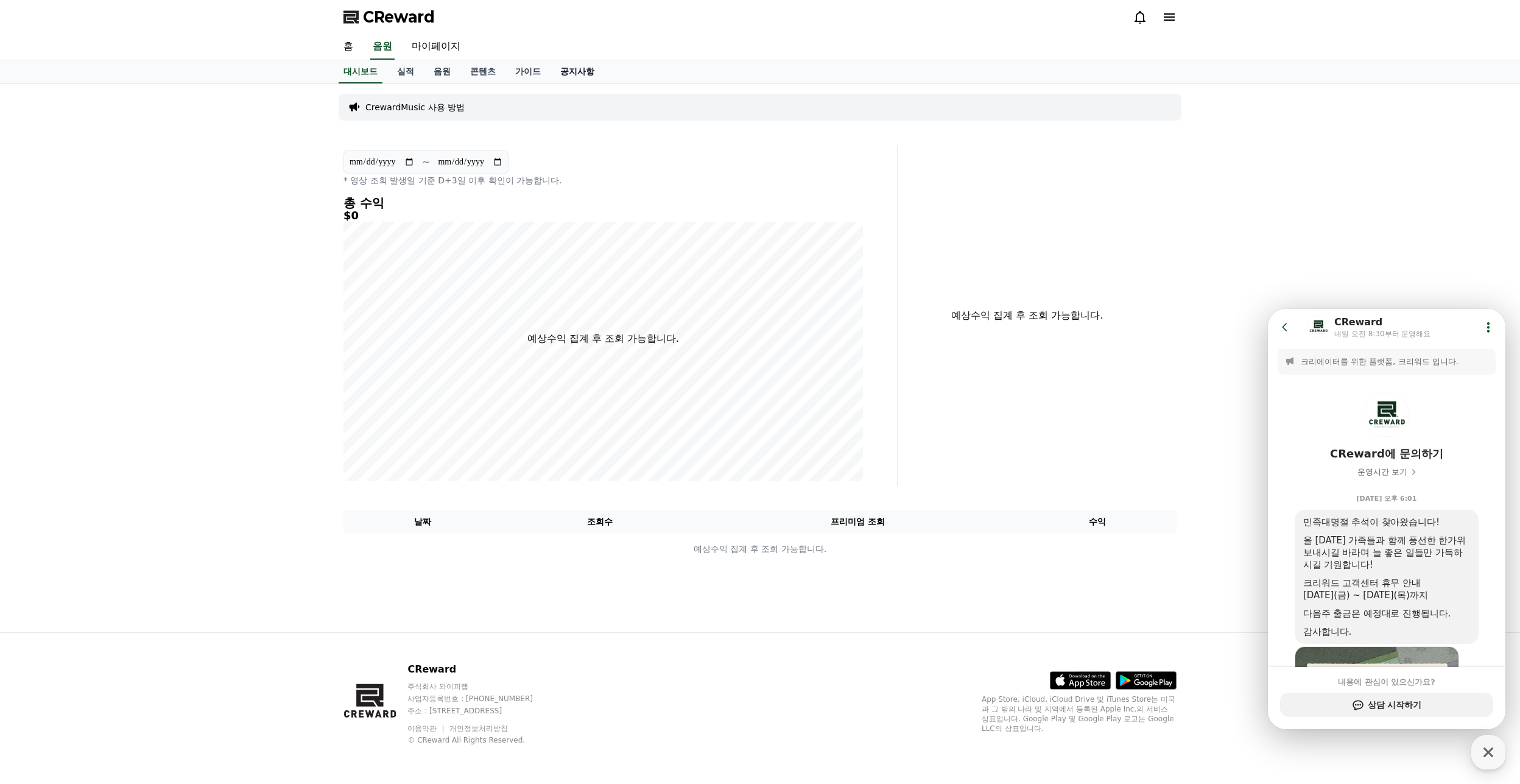
click at [573, 70] on link "공지사항" at bounding box center [578, 72] width 53 height 23
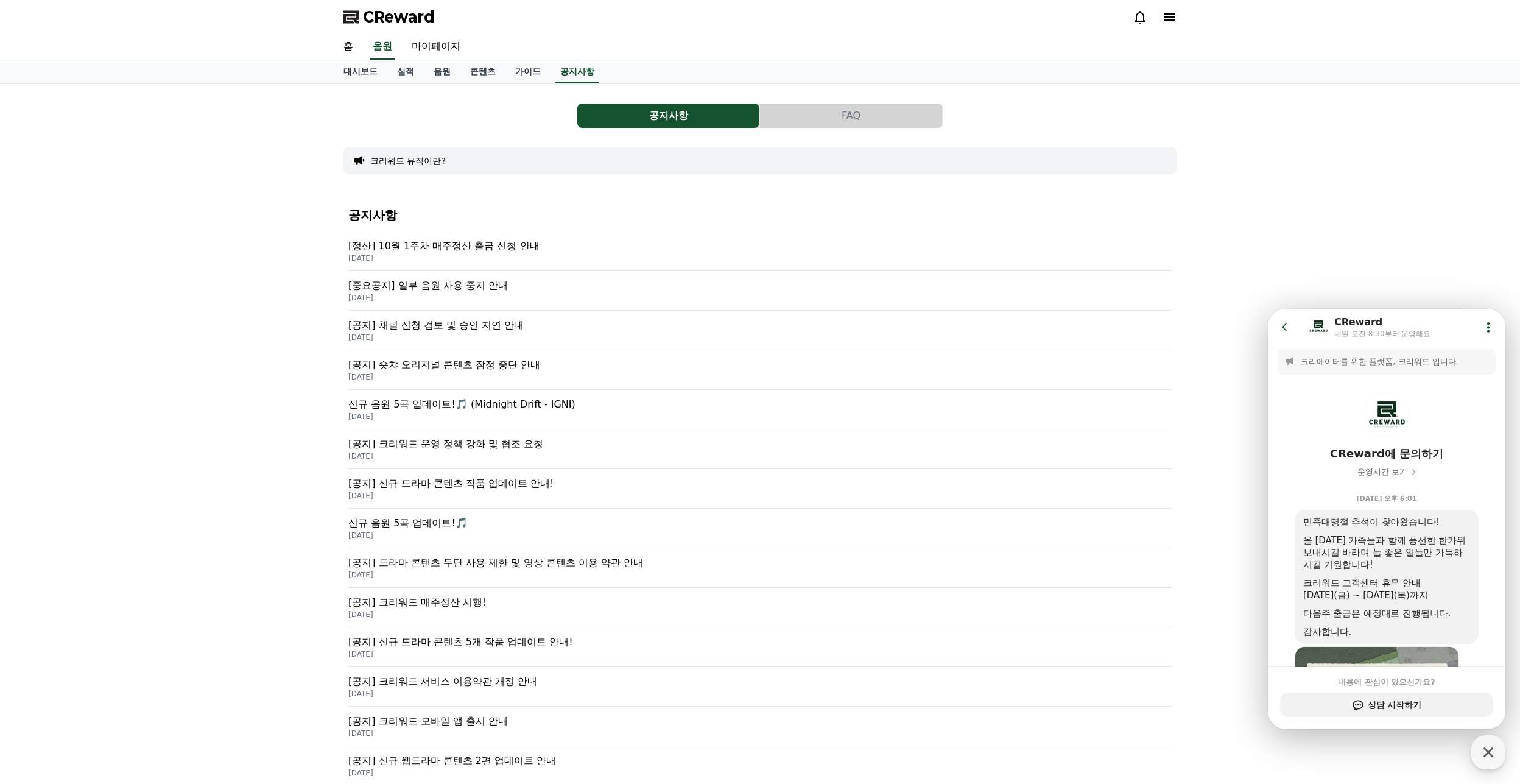
click at [501, 439] on p "[공지] 크리워드 운영 정책 강화 및 협조 요청" at bounding box center [760, 443] width 824 height 15
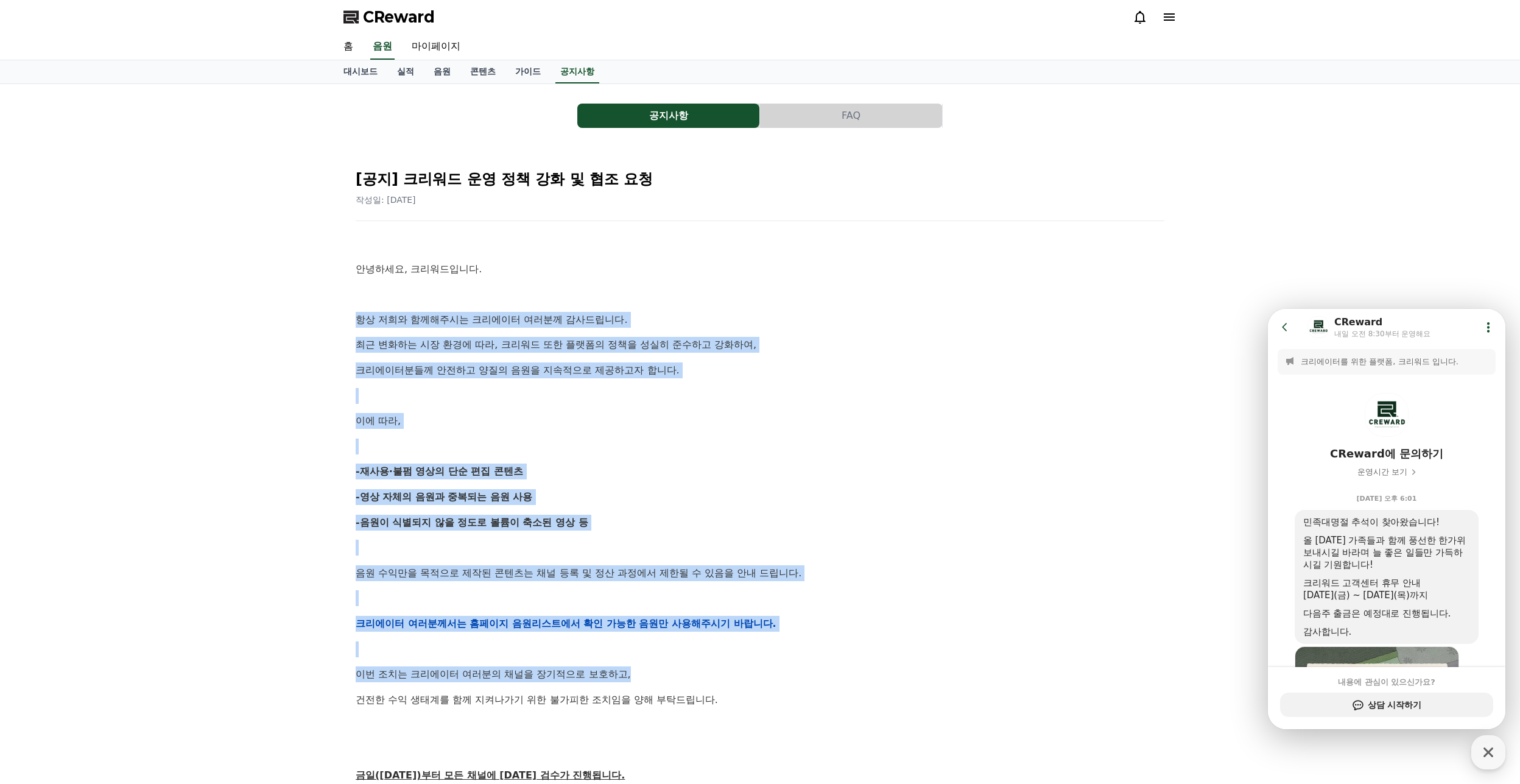
drag, startPoint x: 357, startPoint y: 318, endPoint x: 832, endPoint y: 673, distance: 593.0
click at [832, 673] on div "안녕하세요, 크리워드입니다. 항상 저희와 함께해주시는 크리에이터 여러분께 감사드립니다. 최근 변화하는 시장 환경에 따라, 크리워드 또한 플랫폼…" at bounding box center [760, 623] width 809 height 775
click at [832, 670] on p "이번 조치는 크리에이터 여러분의 채널을 장기적으로 보호하고," at bounding box center [760, 674] width 809 height 16
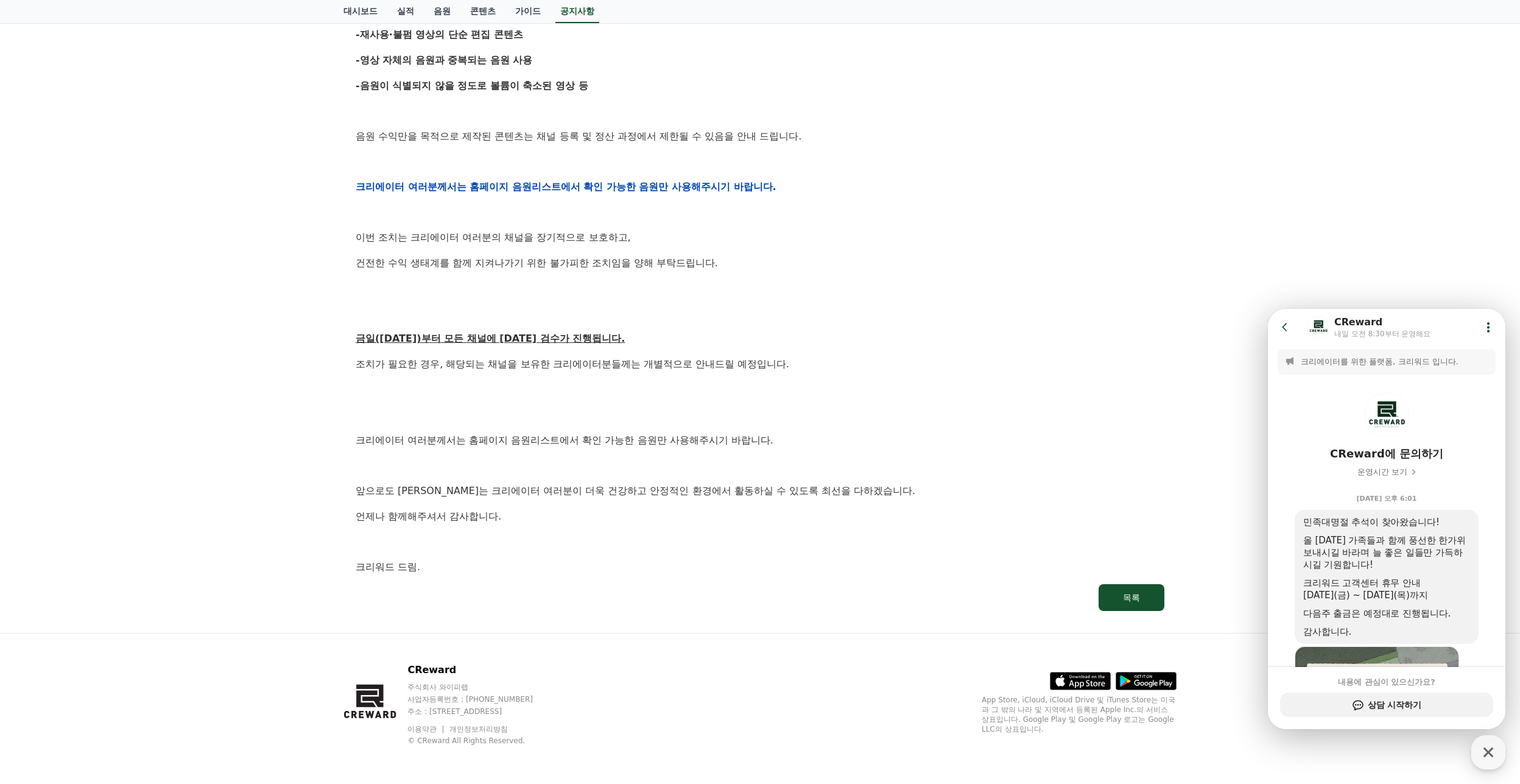
drag, startPoint x: 256, startPoint y: 565, endPoint x: 272, endPoint y: 581, distance: 22.6
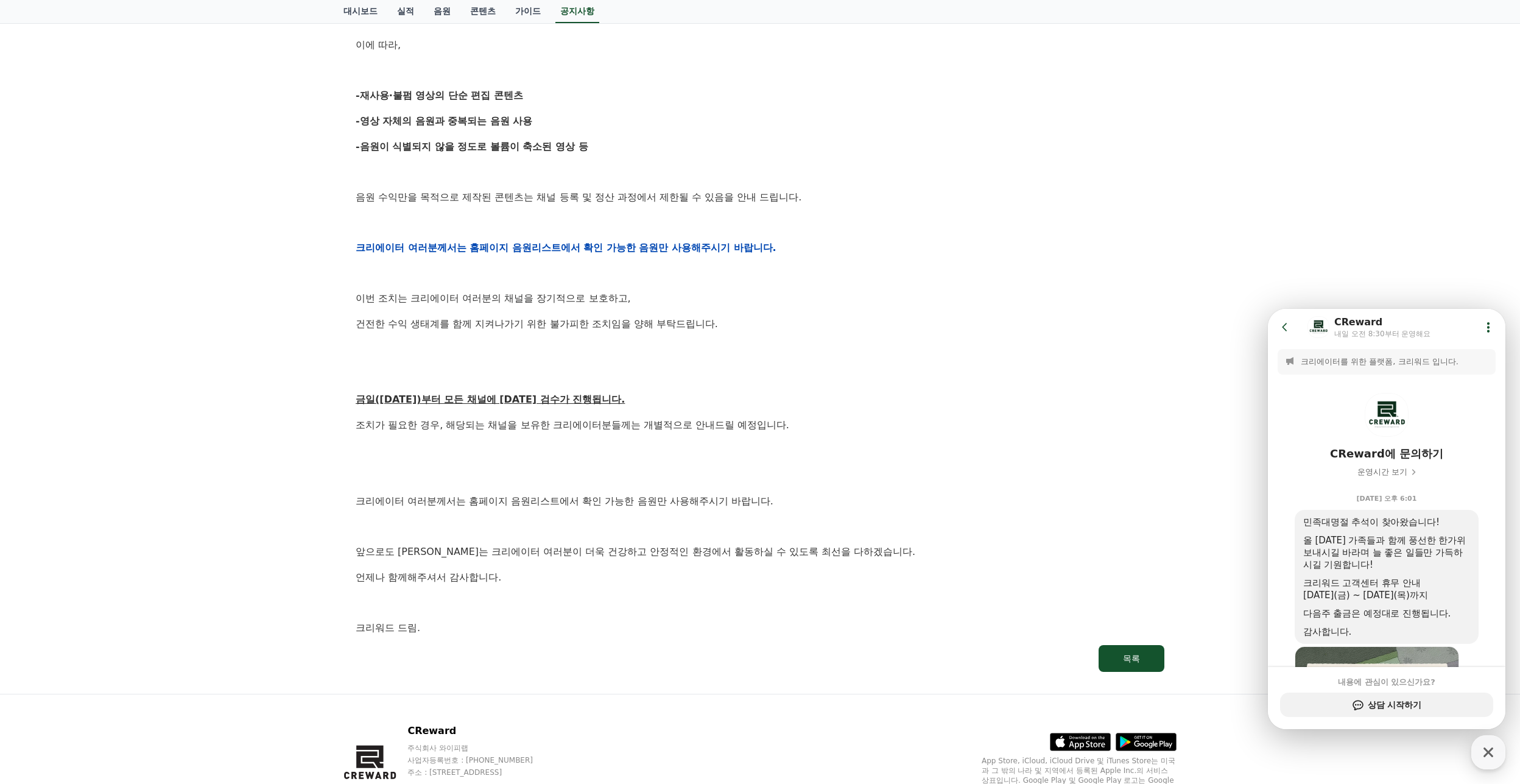
click at [299, 417] on div "공지사항 FAQ [공지] 크리워드 운영 정책 강화 및 협조 요청 작성일: [DATE] 안녕하세요, 크리워드입니다. 항상 저희와 함께해주시는 크…" at bounding box center [760, 201] width 1520 height 985
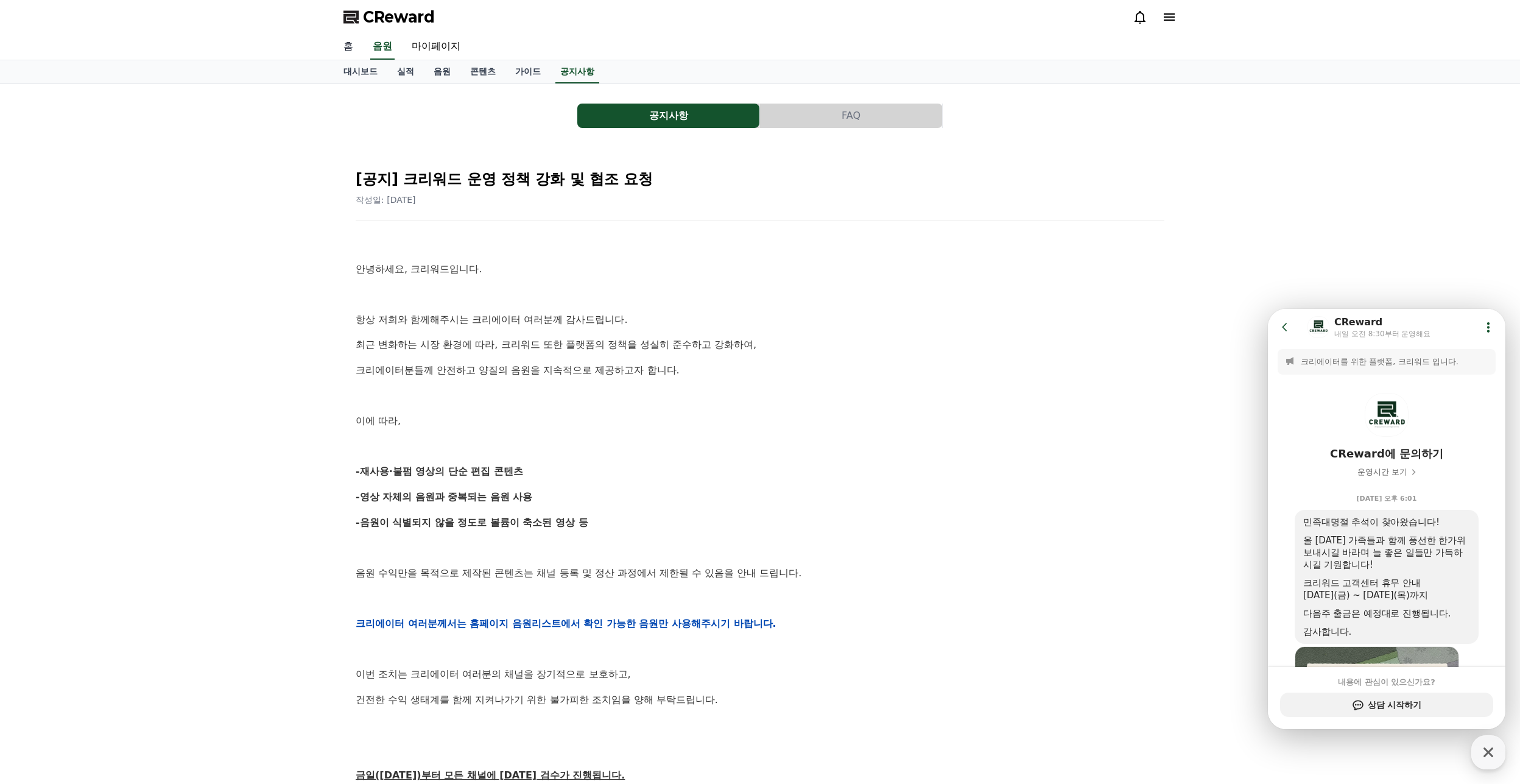
click at [352, 50] on link "홈" at bounding box center [348, 47] width 29 height 25
click at [367, 69] on link "대시보드" at bounding box center [360, 72] width 53 height 23
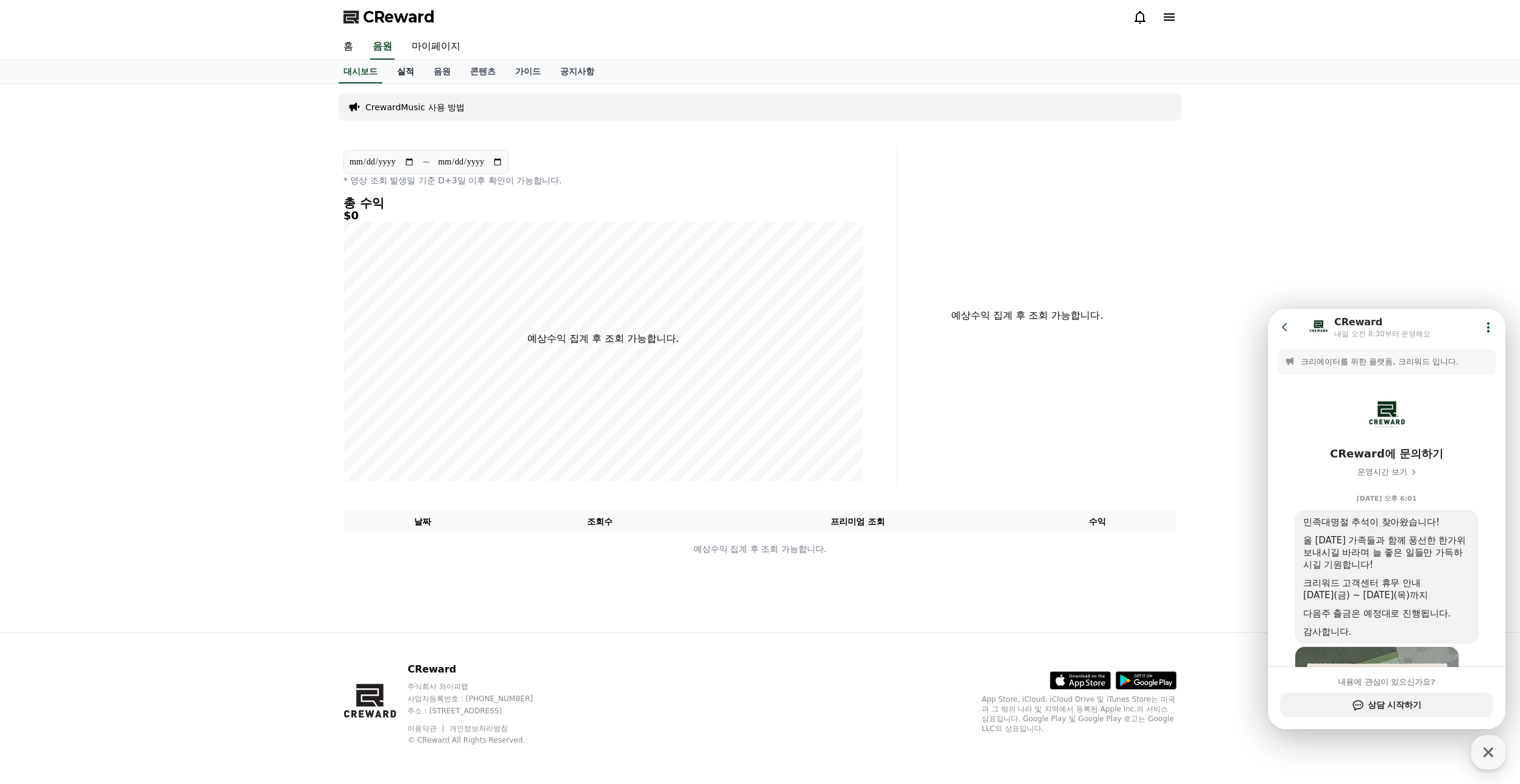
click at [399, 72] on link "실적" at bounding box center [406, 72] width 37 height 23
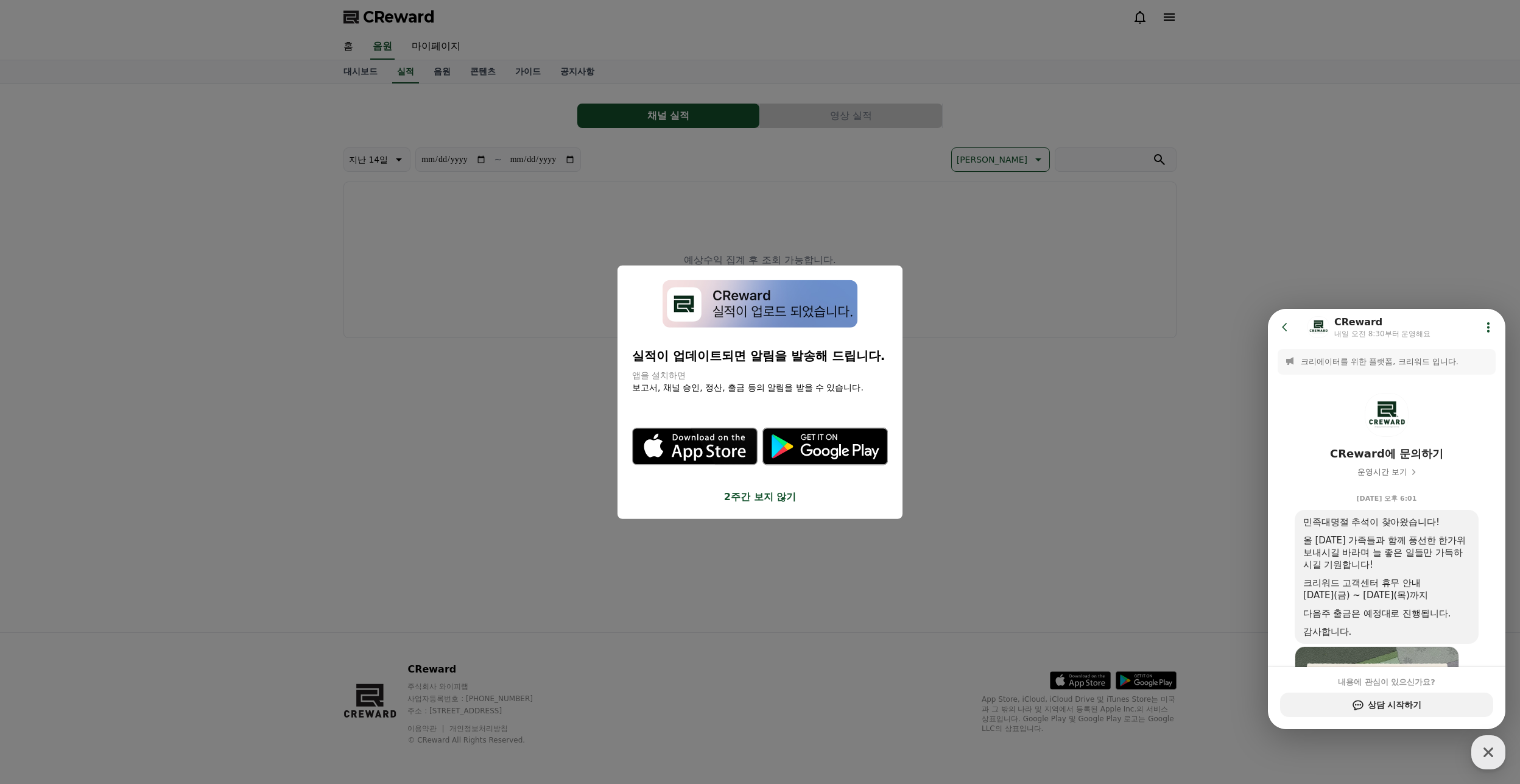
click at [510, 278] on button "close modal" at bounding box center [760, 392] width 1520 height 784
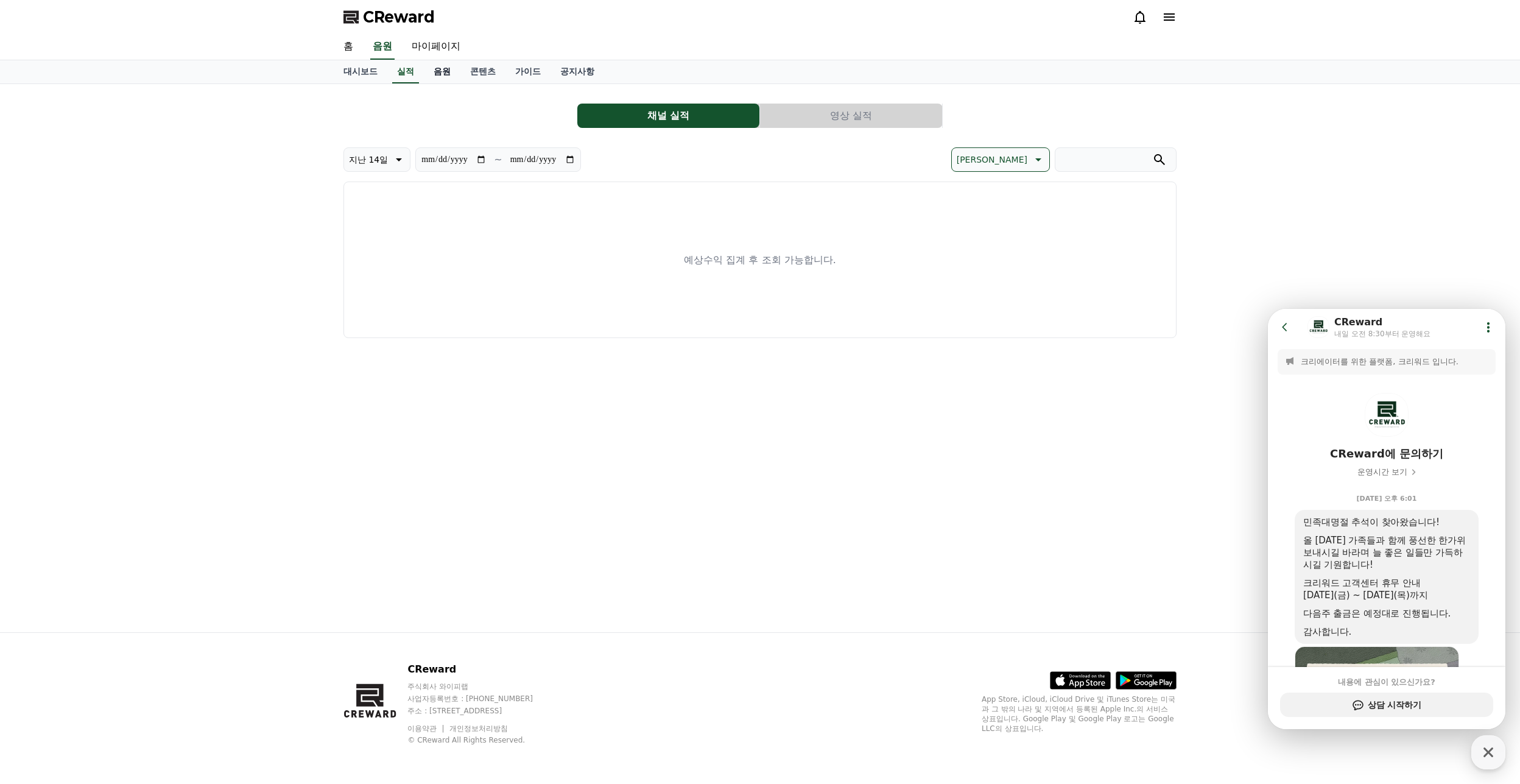
click at [445, 69] on link "음원" at bounding box center [442, 72] width 37 height 23
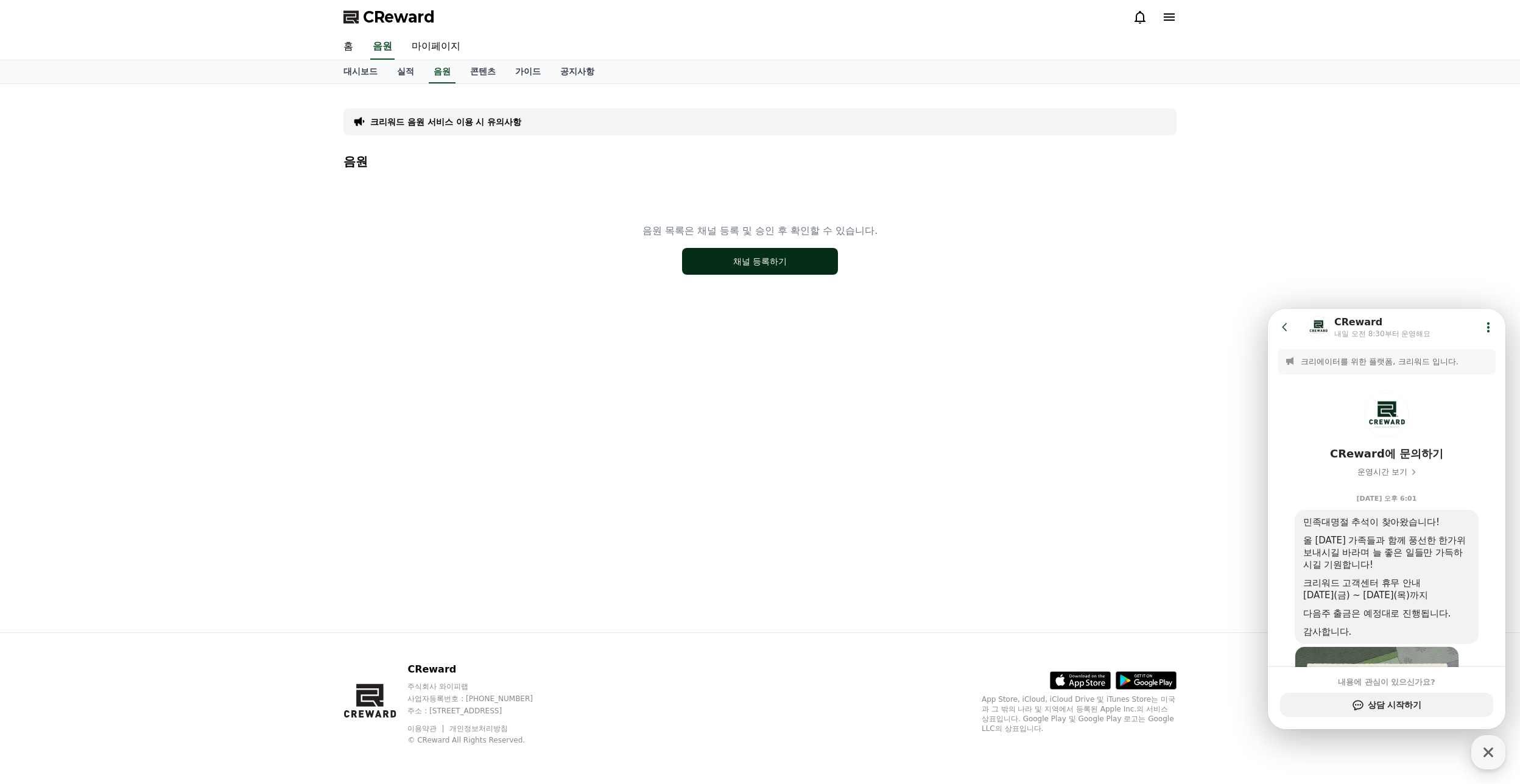
click at [755, 271] on button "채널 등록하기" at bounding box center [760, 261] width 156 height 27
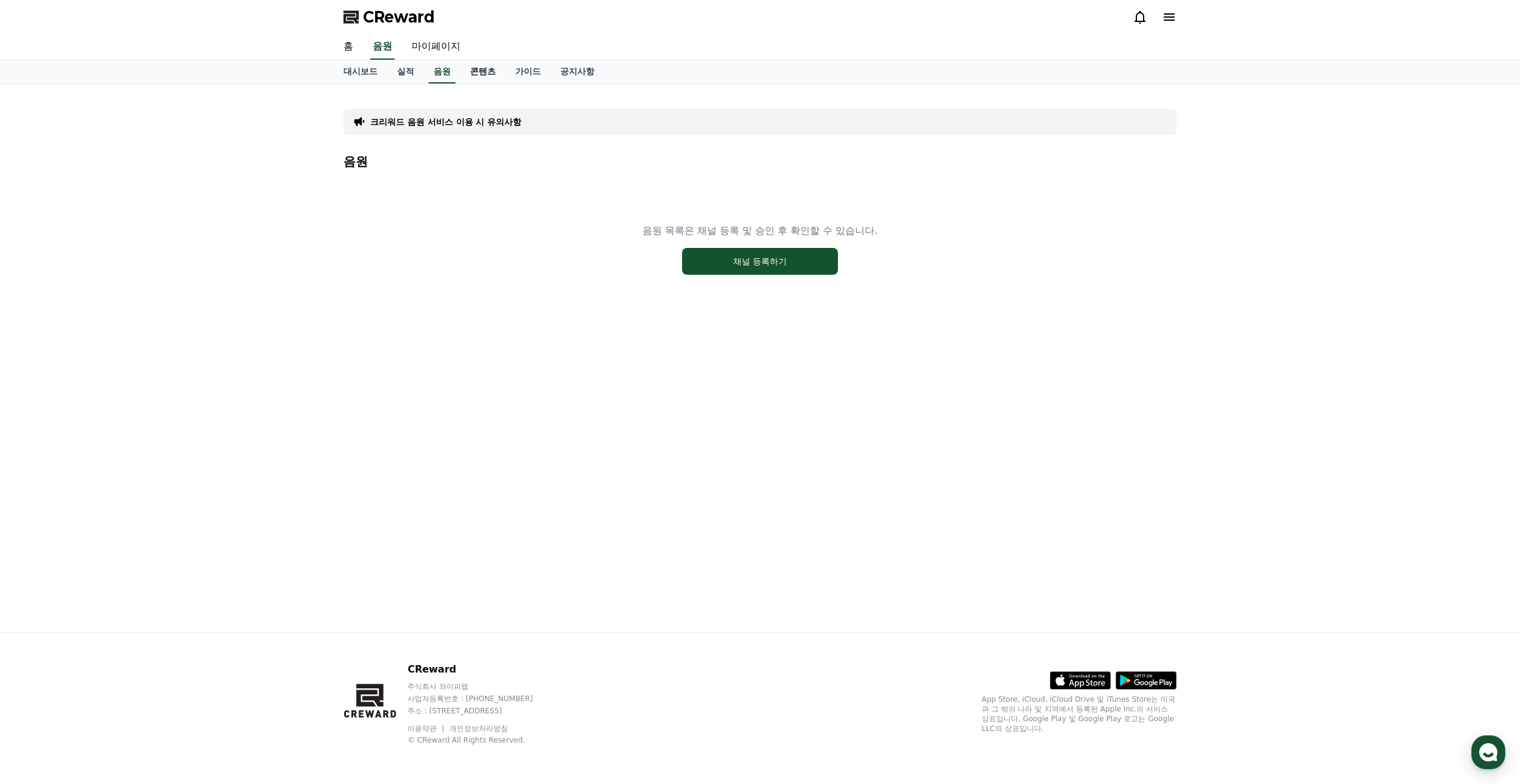
click at [480, 75] on link "콘텐츠" at bounding box center [483, 72] width 45 height 23
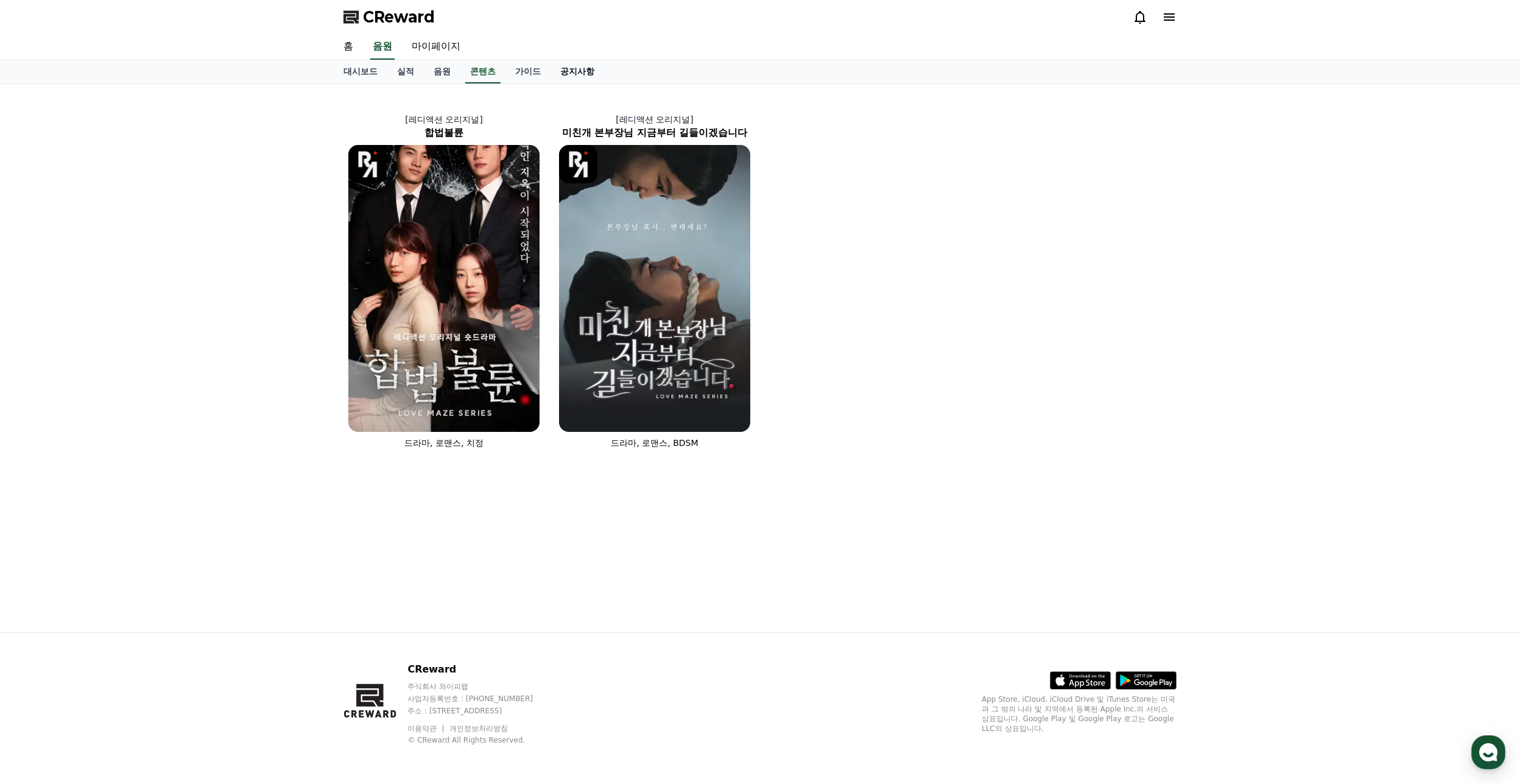
click at [560, 76] on link "공지사항" at bounding box center [578, 72] width 53 height 23
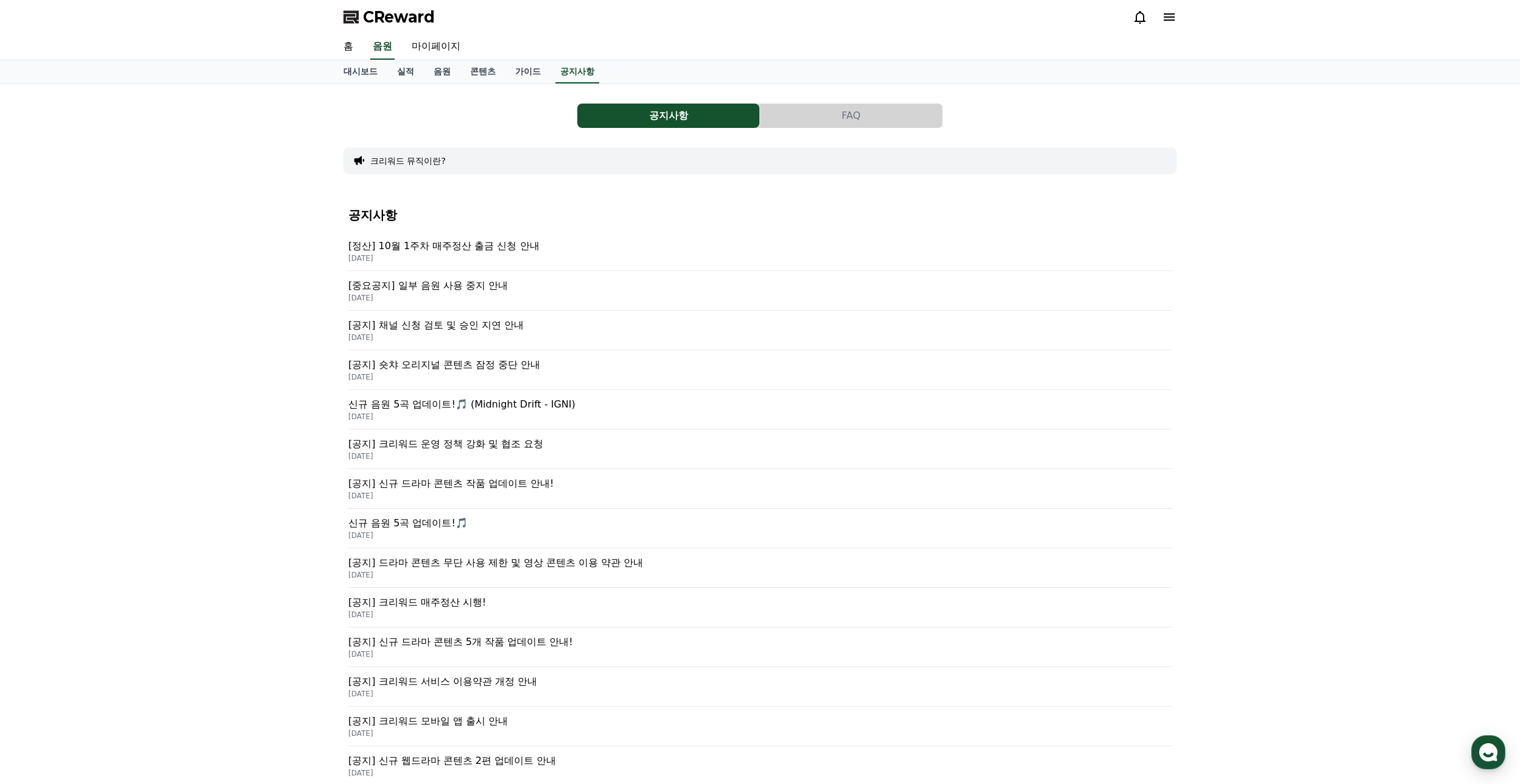
click at [305, 252] on div "공지사항 FAQ 크리워드 뮤직이란? 공지사항 [정산] 10월 1주차 매주정산 출금 신청 안내 2025-10-08 [중요공지] 일부 음원 사용 …" at bounding box center [760, 486] width 1520 height 805
click at [478, 71] on link "콘텐츠" at bounding box center [483, 72] width 45 height 23
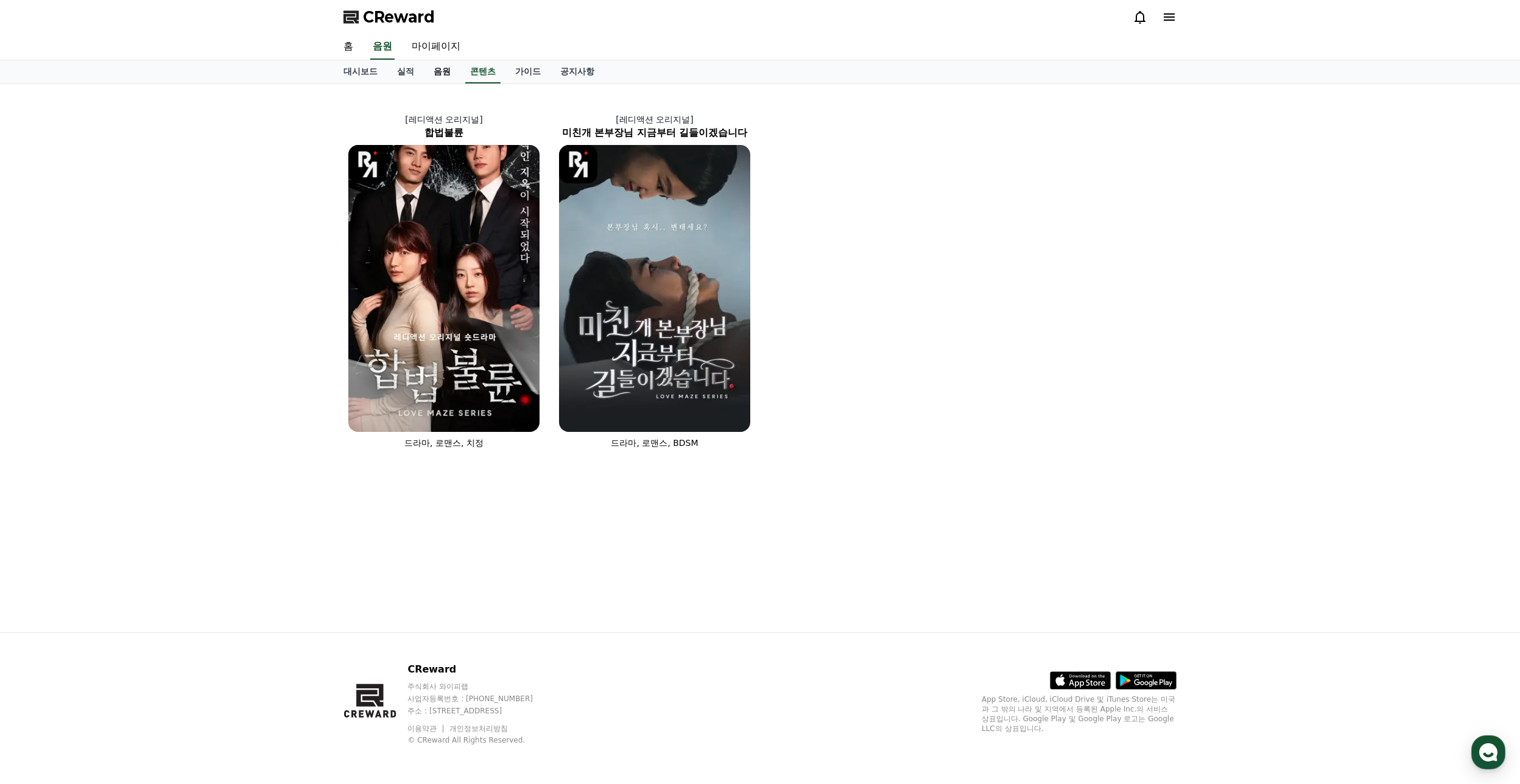
click at [444, 75] on link "음원" at bounding box center [442, 72] width 37 height 23
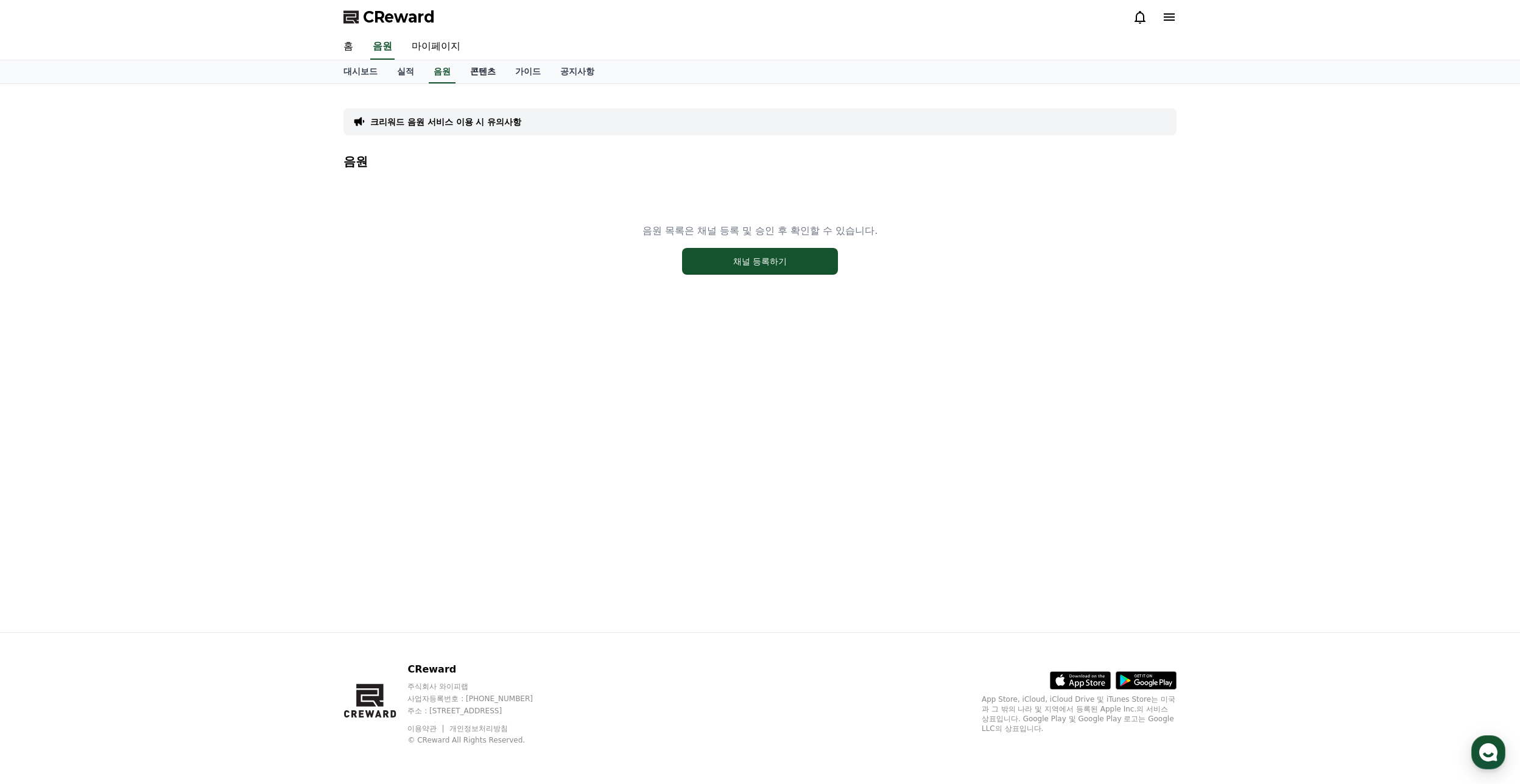
click at [478, 69] on link "콘텐츠" at bounding box center [483, 72] width 45 height 23
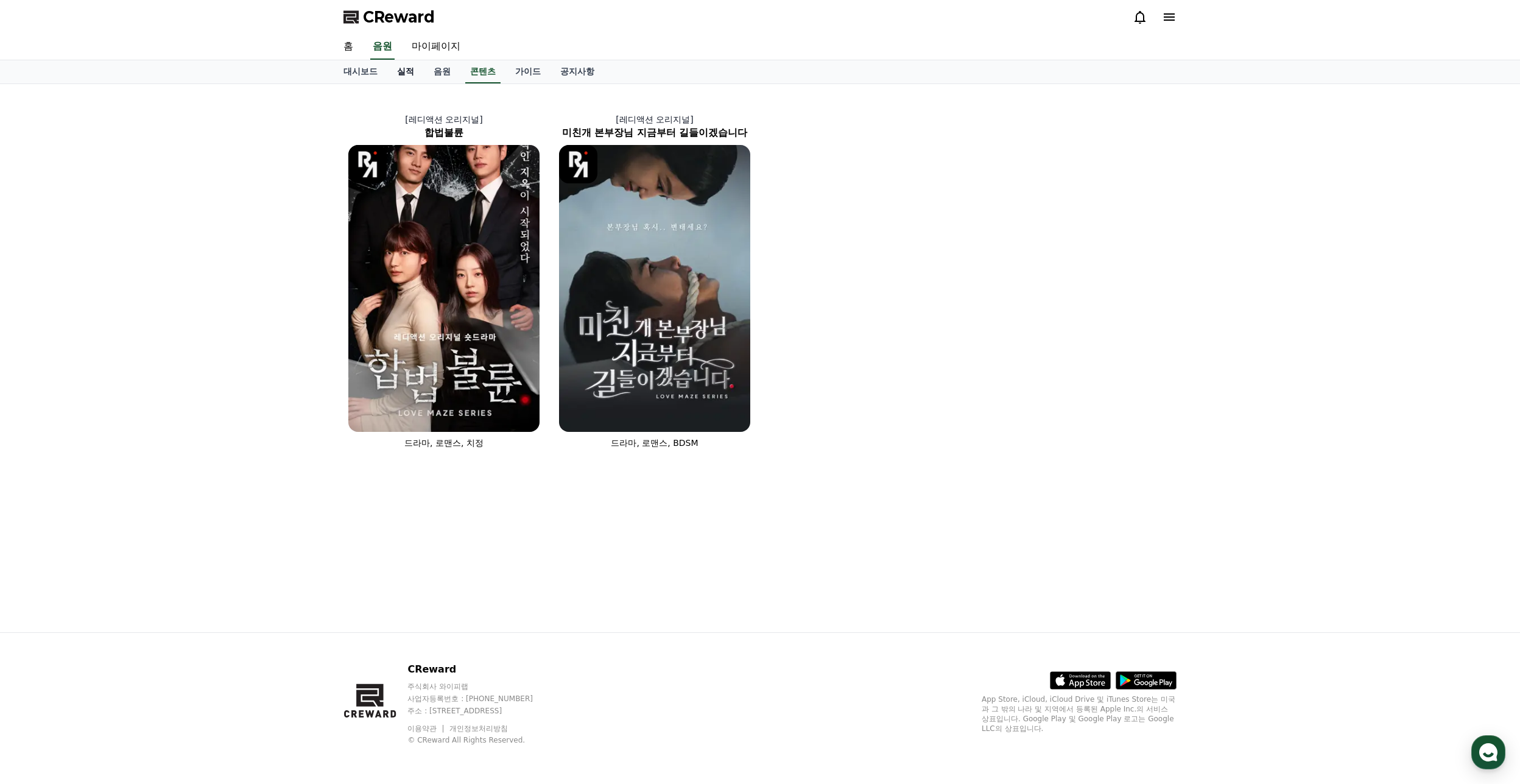
click at [408, 75] on link "실적" at bounding box center [406, 72] width 37 height 23
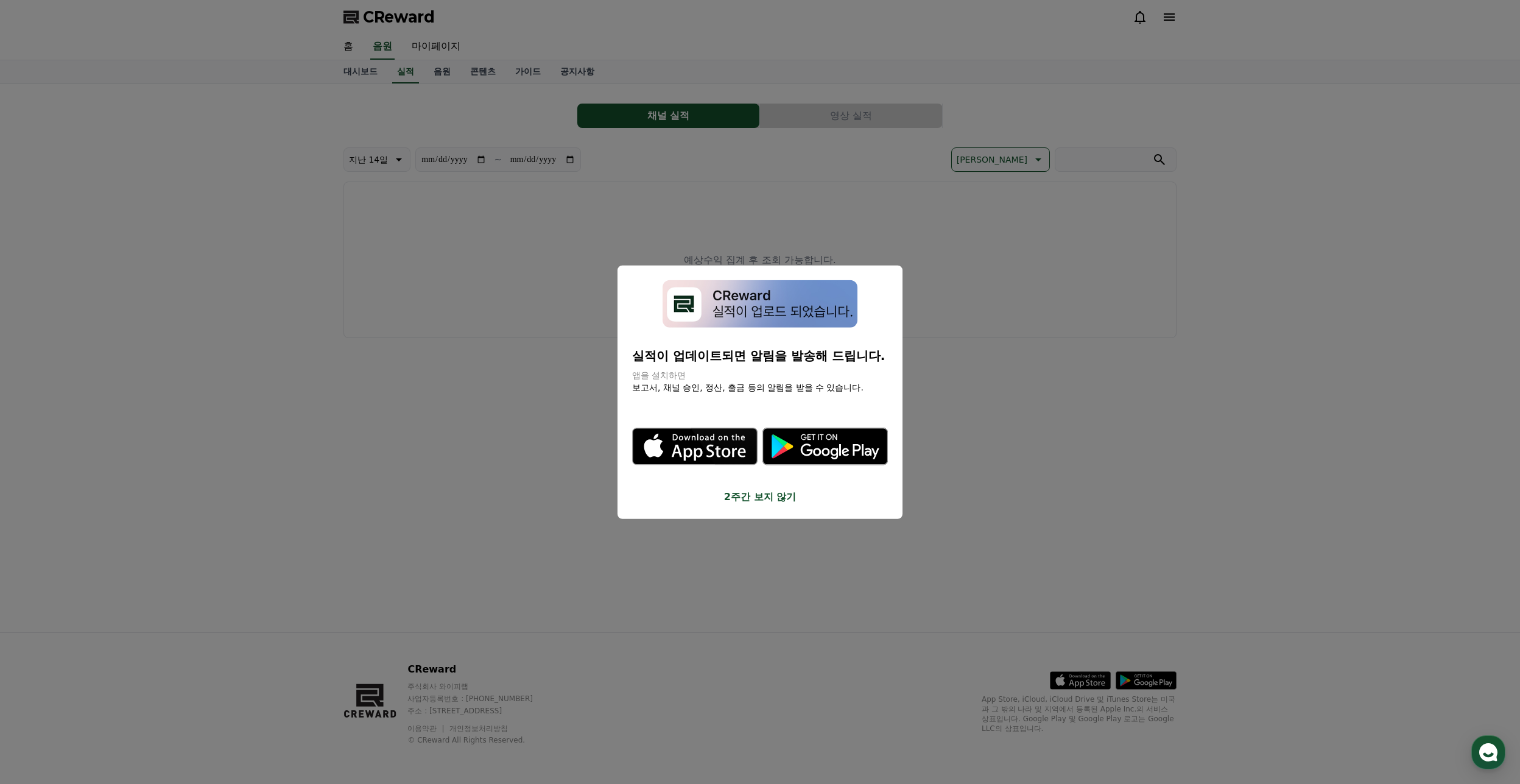
click at [344, 78] on button "close modal" at bounding box center [760, 392] width 1520 height 784
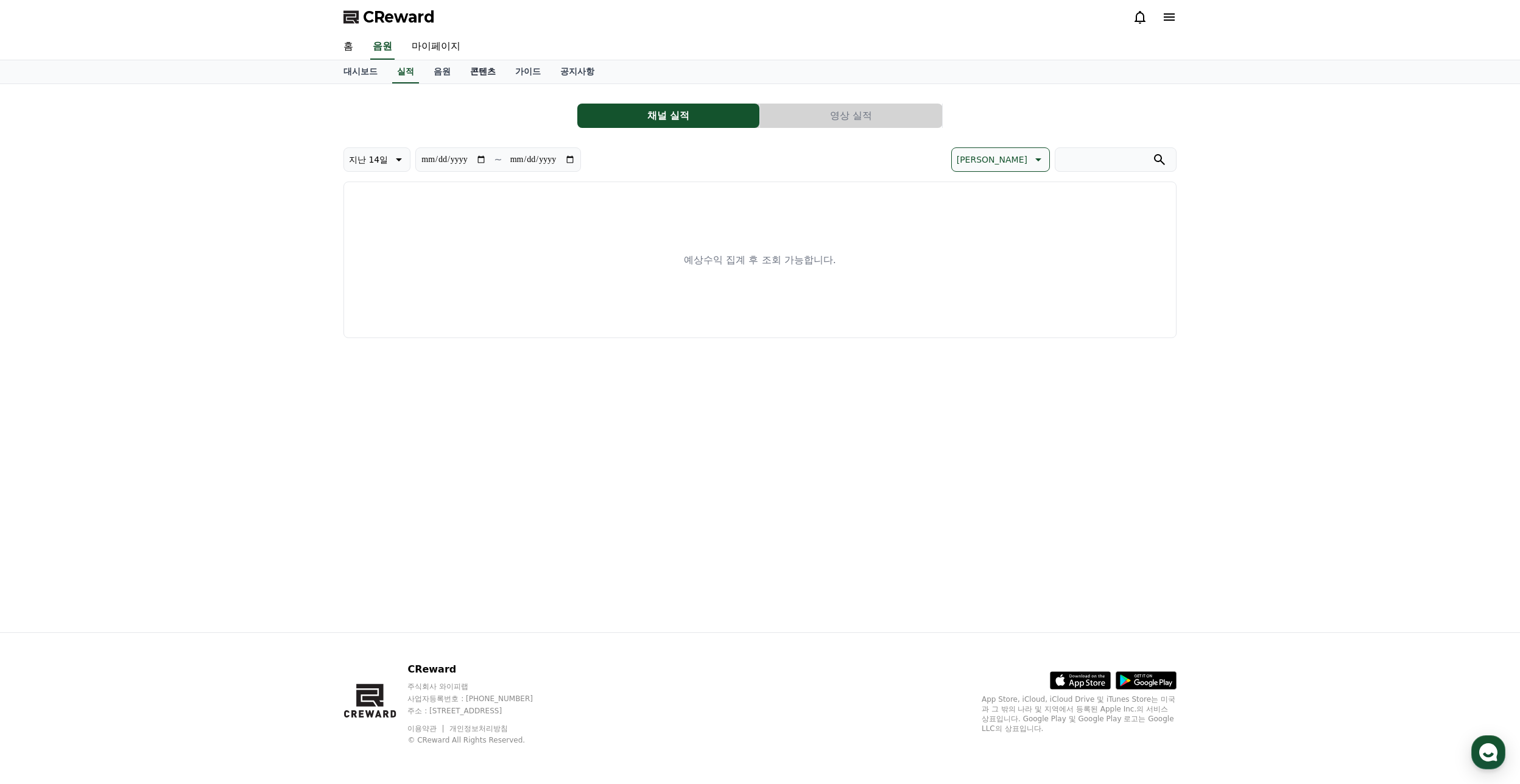
click at [480, 72] on link "콘텐츠" at bounding box center [483, 72] width 45 height 23
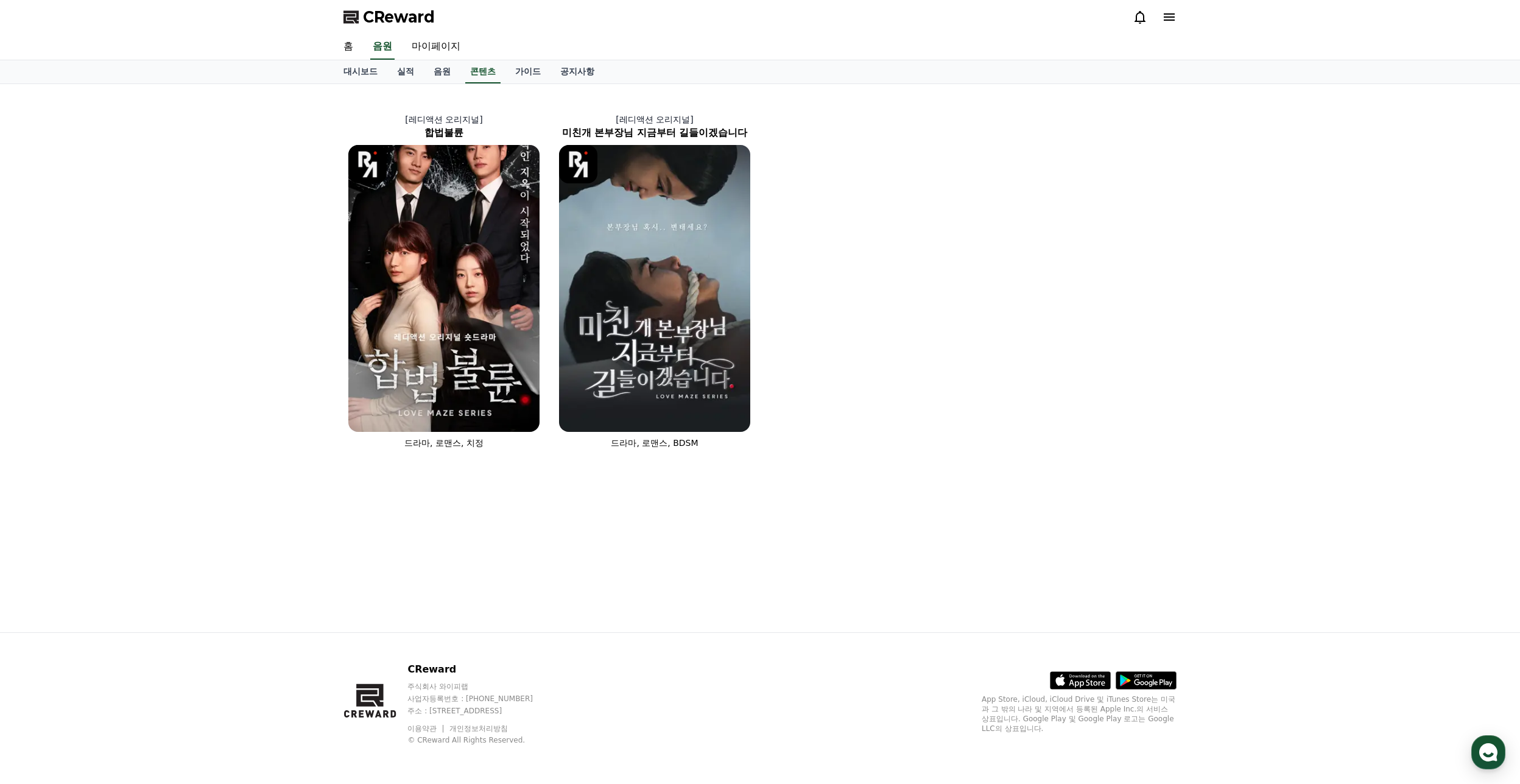
click at [1104, 316] on div "[레디액션 오리지널] 합법불륜 드라마, 로맨스, 치정 [레디액션 오리지널] 미친개 본부장님 지금부터 길들이겠습니다 드라마, 로맨스, BDSM" at bounding box center [760, 274] width 843 height 370
